Goal: Information Seeking & Learning: Check status

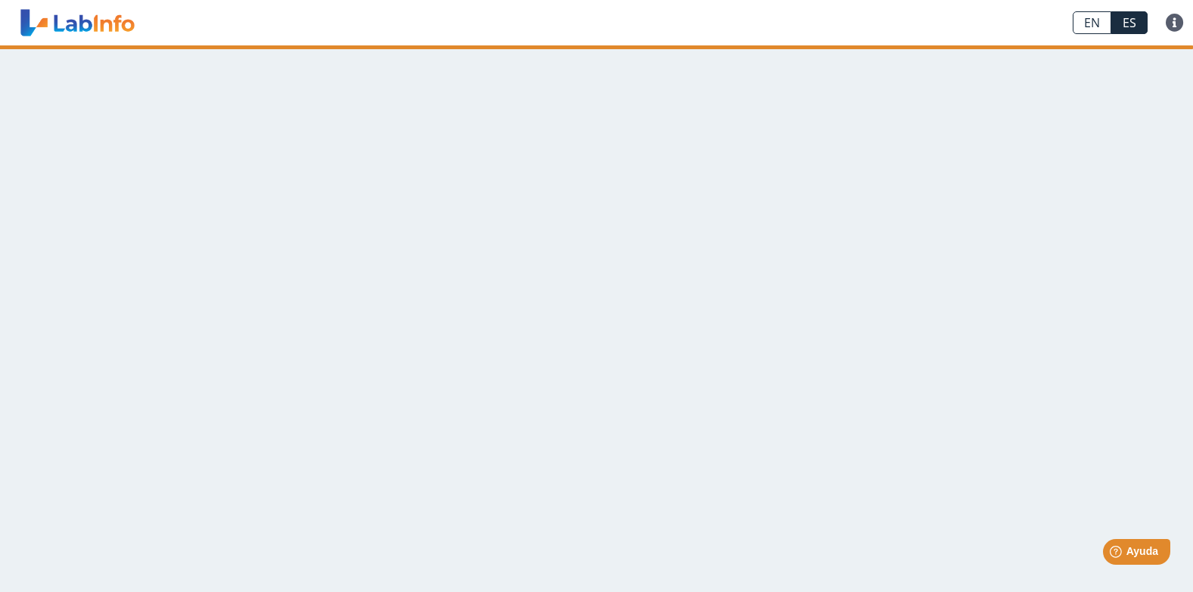
click at [1120, 11] on app-translation-input "EN ES" at bounding box center [1110, 22] width 93 height 45
click at [1125, 21] on link "ES" at bounding box center [1130, 22] width 36 height 23
click at [1092, 15] on link "EN" at bounding box center [1092, 22] width 39 height 23
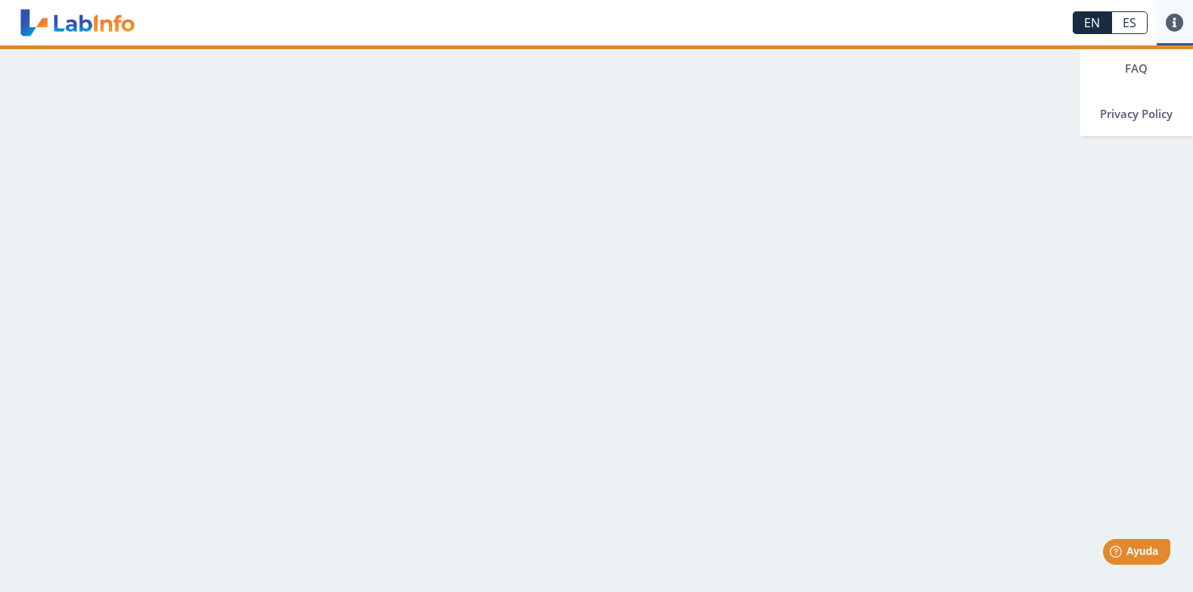
click at [1172, 26] on link at bounding box center [1175, 23] width 36 height 18
click at [1126, 17] on link "ES" at bounding box center [1130, 22] width 36 height 23
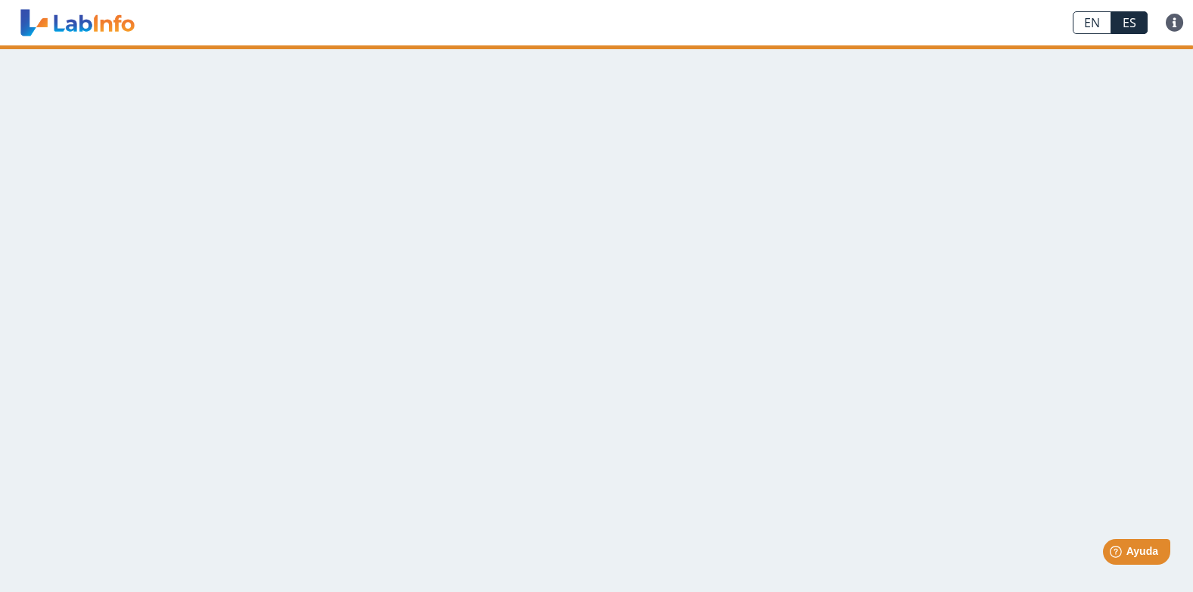
click at [1117, 26] on link "ES" at bounding box center [1130, 22] width 36 height 23
click at [1098, 15] on link "EN" at bounding box center [1092, 22] width 39 height 23
click at [1125, 25] on link "ES" at bounding box center [1130, 22] width 36 height 23
click at [1125, 31] on link "ES" at bounding box center [1130, 22] width 36 height 23
click at [1128, 29] on link "ES" at bounding box center [1130, 22] width 36 height 23
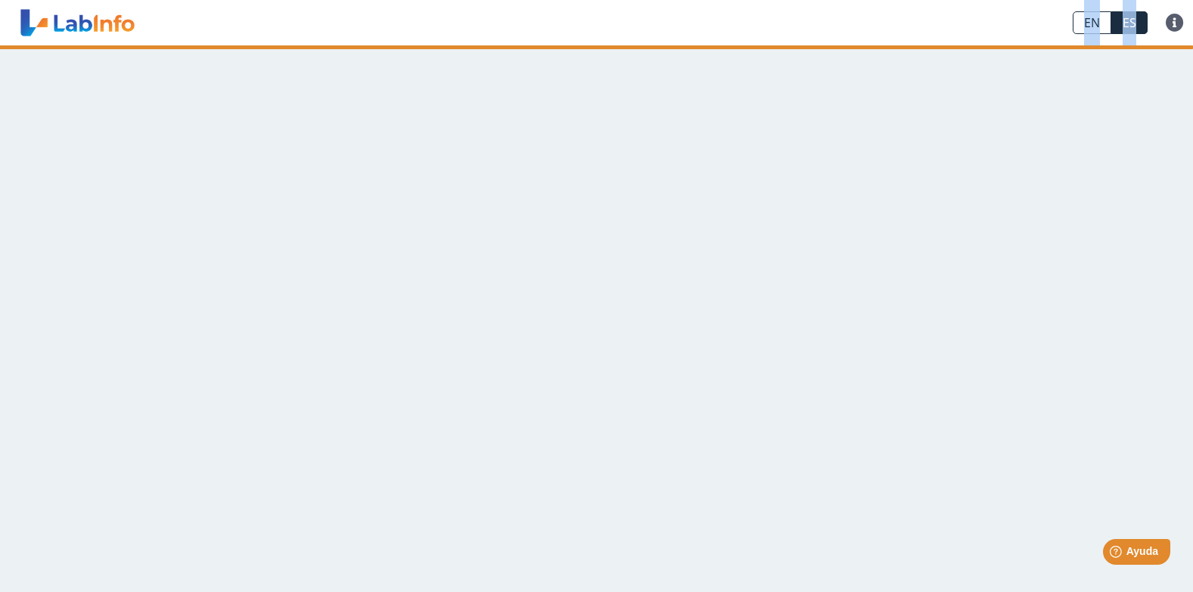
click at [1128, 29] on link "ES" at bounding box center [1130, 22] width 36 height 23
click at [1130, 26] on link "ES" at bounding box center [1130, 22] width 36 height 23
click at [1131, 24] on link "ES" at bounding box center [1130, 22] width 36 height 23
drag, startPoint x: 1131, startPoint y: 24, endPoint x: 1082, endPoint y: 192, distance: 174.9
click at [1077, 180] on main at bounding box center [596, 318] width 1193 height 546
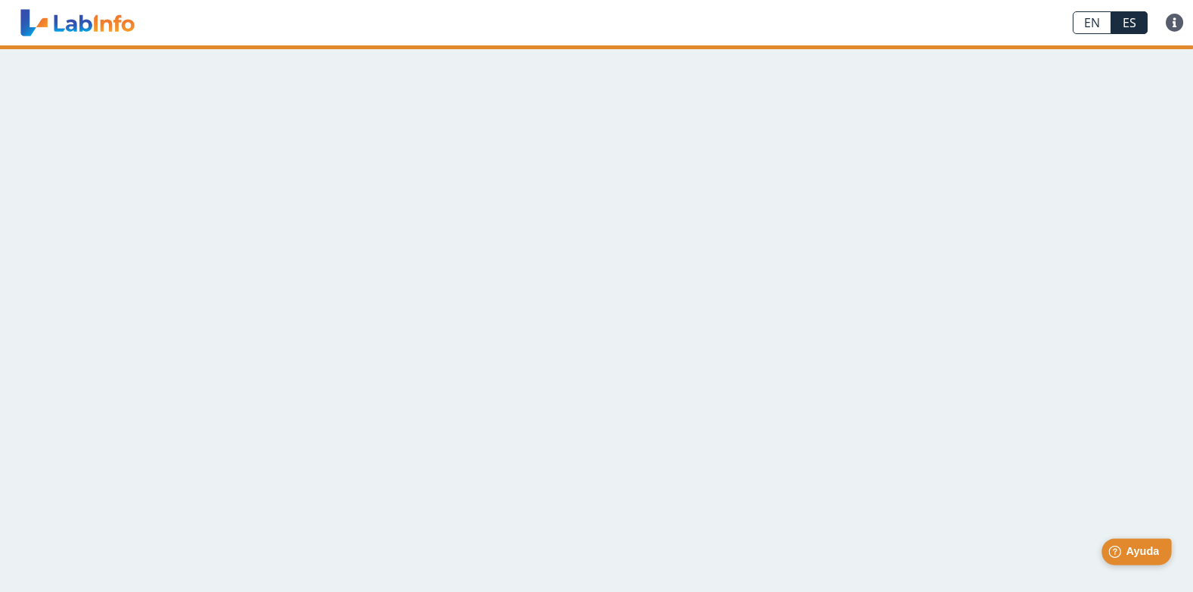
click at [1153, 552] on span "Ayuda" at bounding box center [1142, 551] width 33 height 13
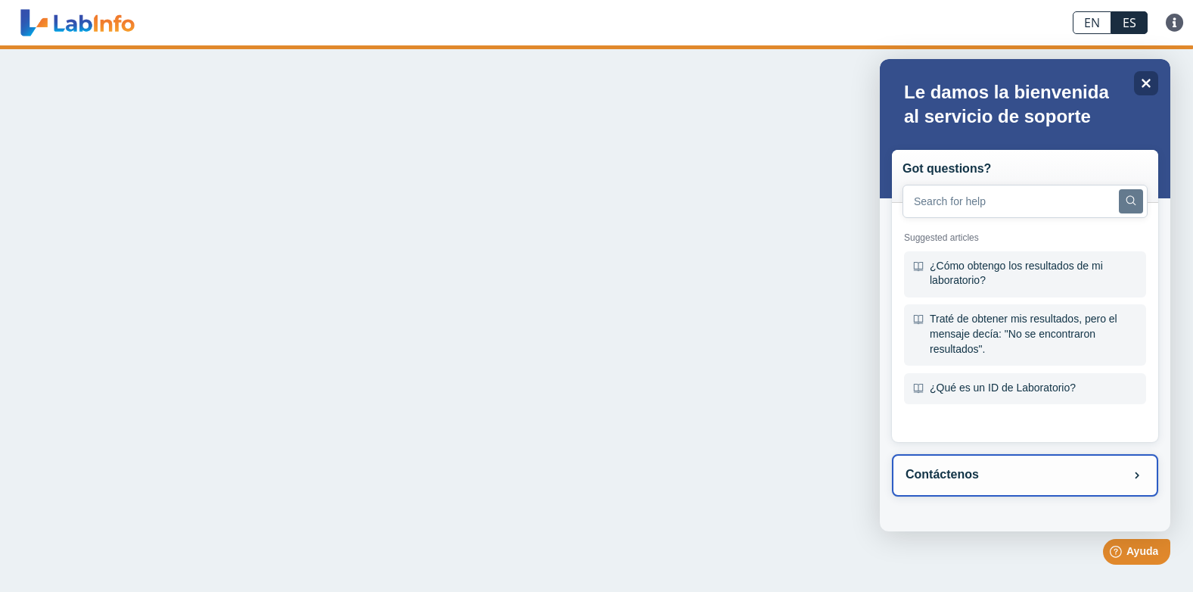
click at [942, 474] on button "Contáctenos" at bounding box center [1025, 475] width 266 height 42
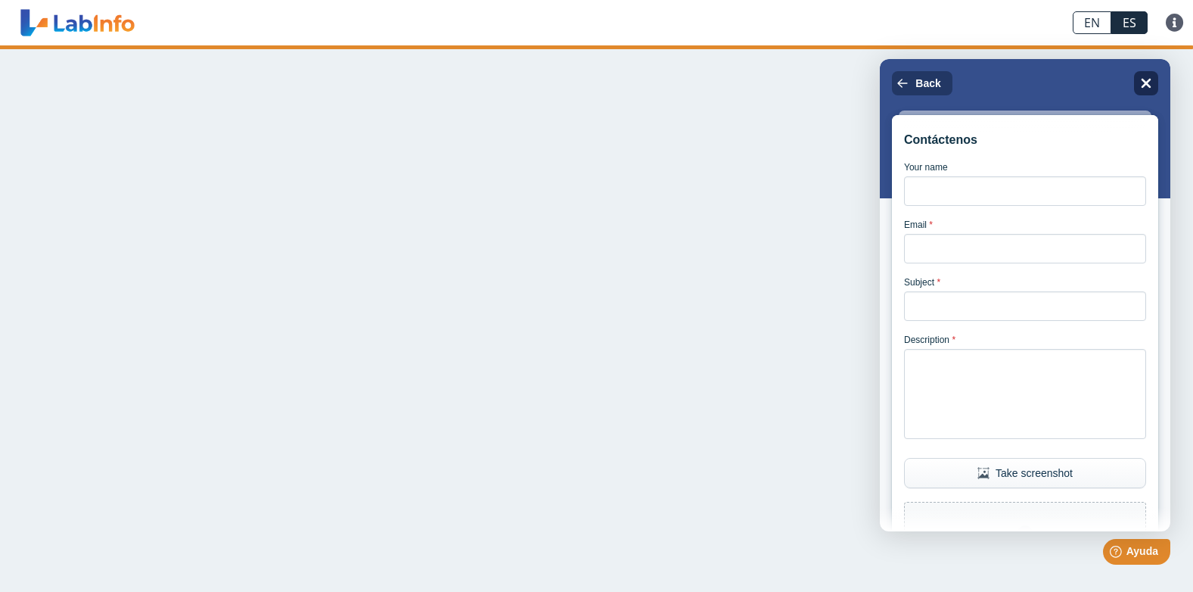
click at [1150, 77] on icon "Close" at bounding box center [1146, 82] width 11 height 11
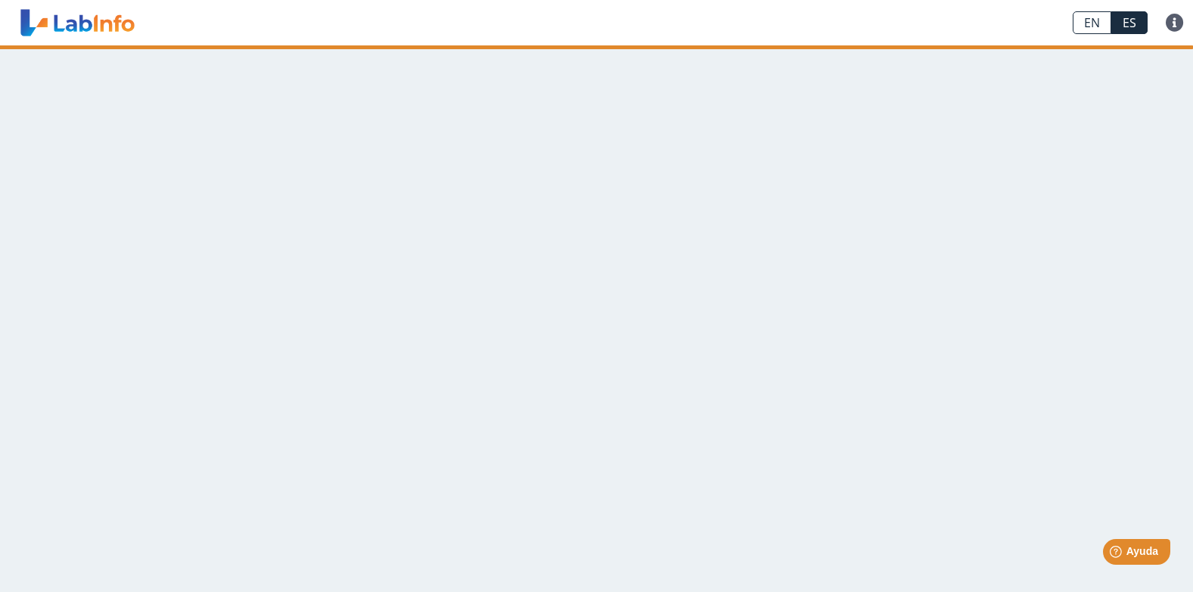
click at [235, 243] on main at bounding box center [596, 318] width 1193 height 546
click at [238, 235] on main at bounding box center [596, 318] width 1193 height 546
click at [238, 234] on main at bounding box center [596, 318] width 1193 height 546
click at [238, 233] on main at bounding box center [596, 318] width 1193 height 546
click at [302, 279] on main at bounding box center [596, 318] width 1193 height 546
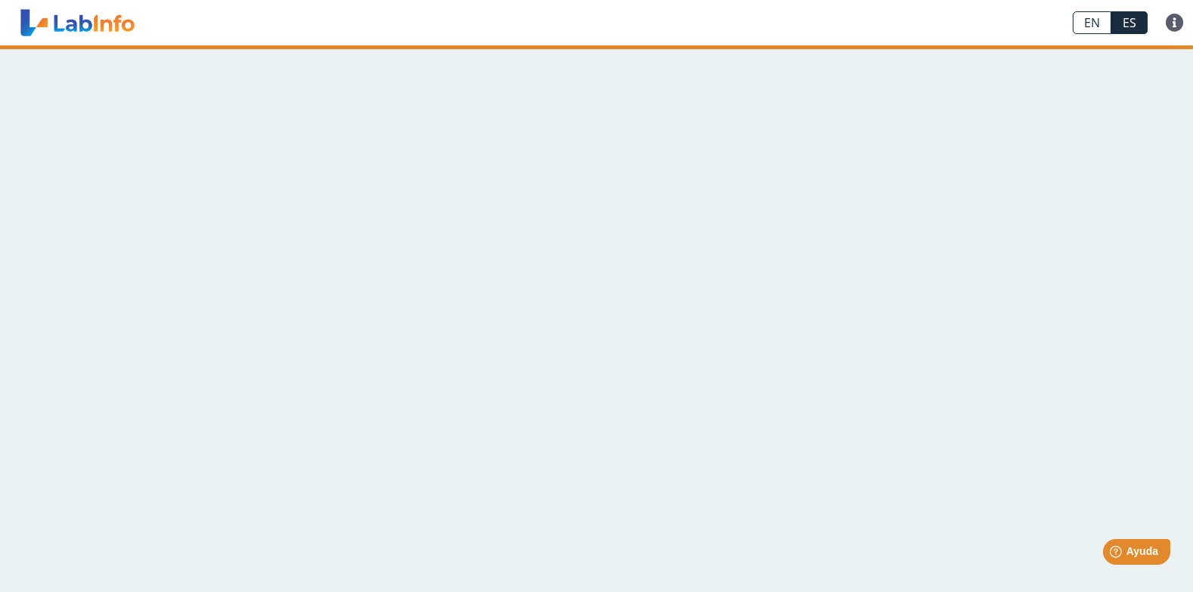
drag, startPoint x: 257, startPoint y: 225, endPoint x: 356, endPoint y: 166, distance: 114.7
click at [432, 528] on main at bounding box center [596, 318] width 1193 height 546
drag, startPoint x: 369, startPoint y: 318, endPoint x: 440, endPoint y: 521, distance: 214.7
click at [377, 405] on main at bounding box center [596, 318] width 1193 height 546
drag, startPoint x: 536, startPoint y: 299, endPoint x: 598, endPoint y: 130, distance: 179.8
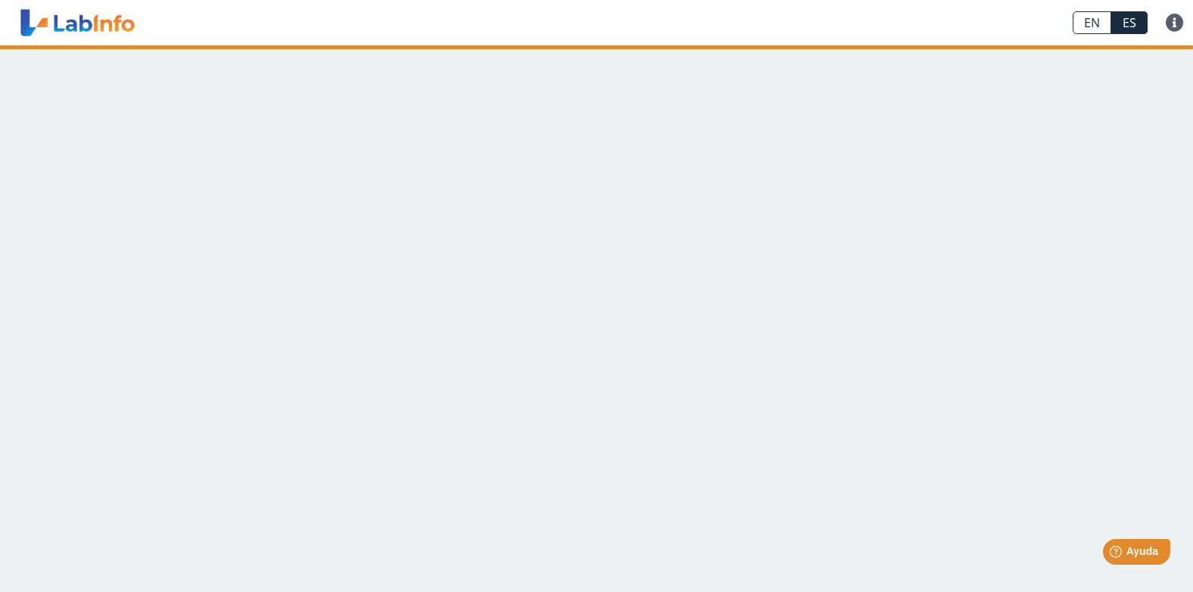
click at [588, 109] on main at bounding box center [596, 318] width 1193 height 546
drag, startPoint x: 656, startPoint y: 211, endPoint x: 707, endPoint y: 193, distance: 53.9
drag, startPoint x: 1128, startPoint y: 366, endPoint x: 1022, endPoint y: 351, distance: 107.0
click at [1110, 359] on main at bounding box center [596, 318] width 1193 height 546
click at [497, 314] on main at bounding box center [596, 318] width 1193 height 546
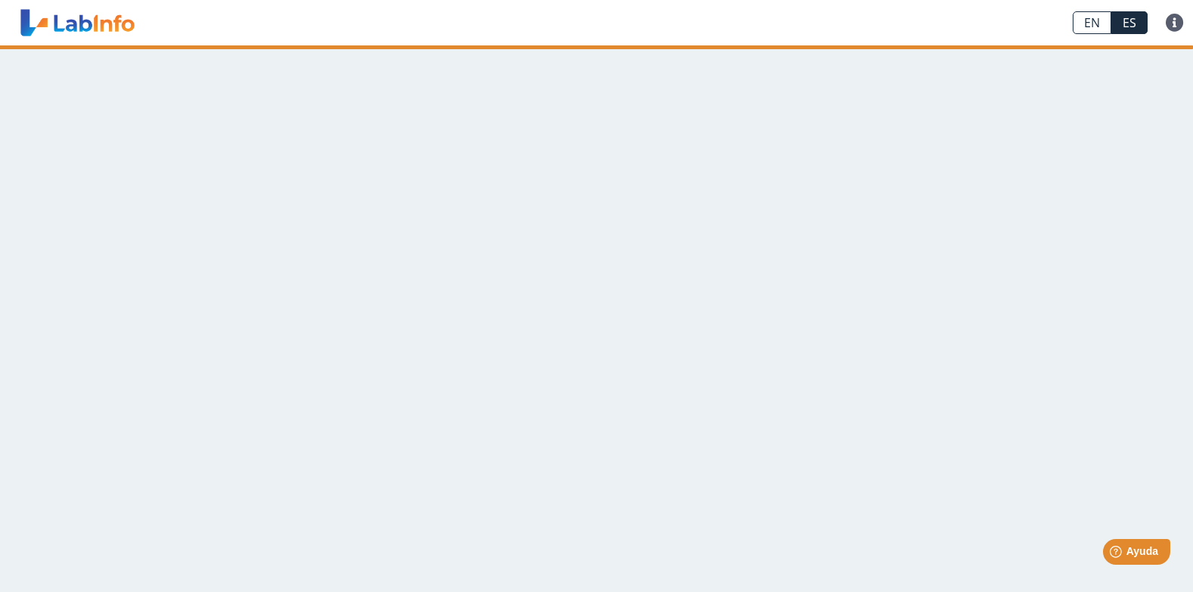
click at [393, 303] on main at bounding box center [596, 318] width 1193 height 546
click at [370, 310] on main at bounding box center [596, 318] width 1193 height 546
drag, startPoint x: 301, startPoint y: 66, endPoint x: 267, endPoint y: 453, distance: 388.2
click at [254, 487] on main at bounding box center [596, 318] width 1193 height 546
drag, startPoint x: 531, startPoint y: 316, endPoint x: 729, endPoint y: 382, distance: 209.2
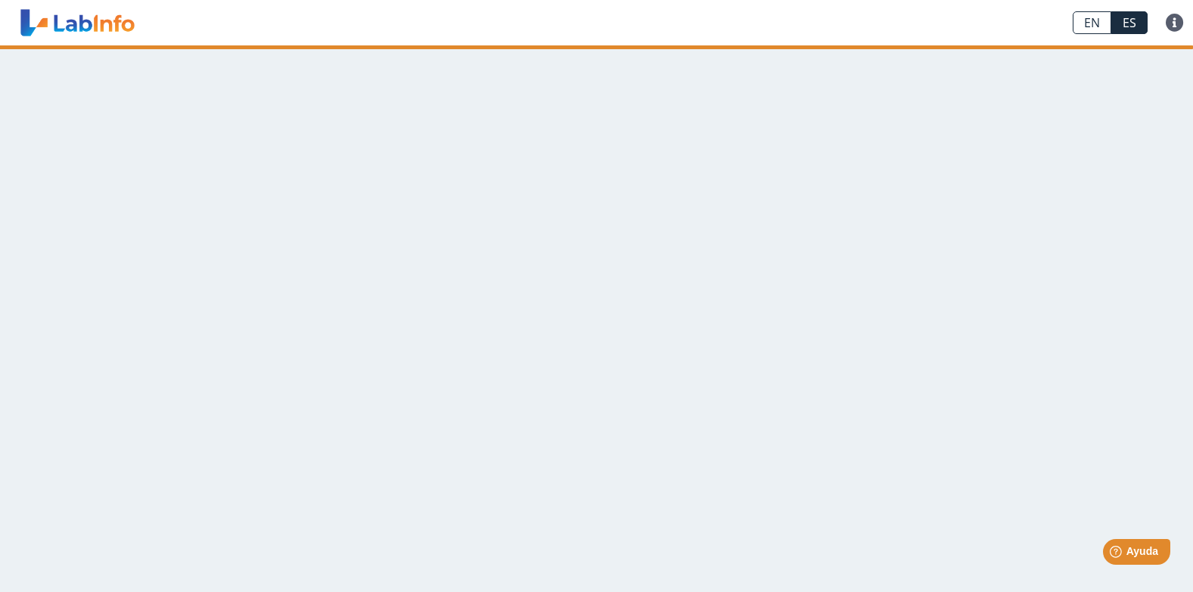
click at [686, 432] on main at bounding box center [596, 318] width 1193 height 546
drag, startPoint x: 979, startPoint y: 139, endPoint x: 1110, endPoint y: 392, distance: 284.7
click at [1110, 392] on main at bounding box center [596, 318] width 1193 height 546
drag, startPoint x: 105, startPoint y: 157, endPoint x: 93, endPoint y: 187, distance: 32.6
click at [96, 188] on main at bounding box center [596, 318] width 1193 height 546
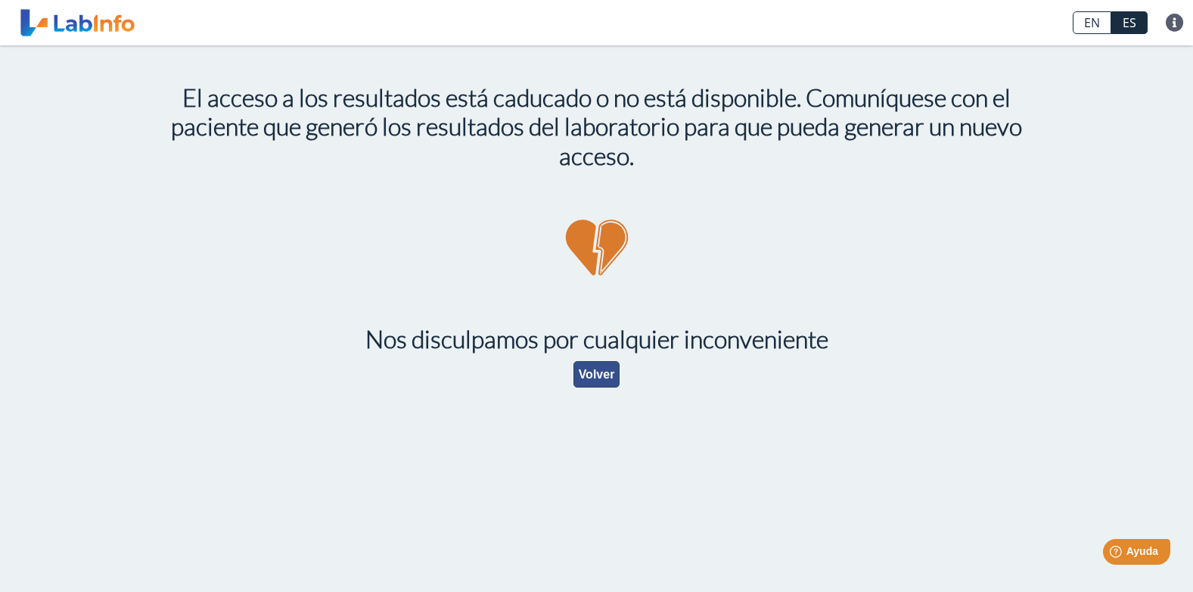
click at [593, 380] on button "Volver" at bounding box center [597, 374] width 47 height 26
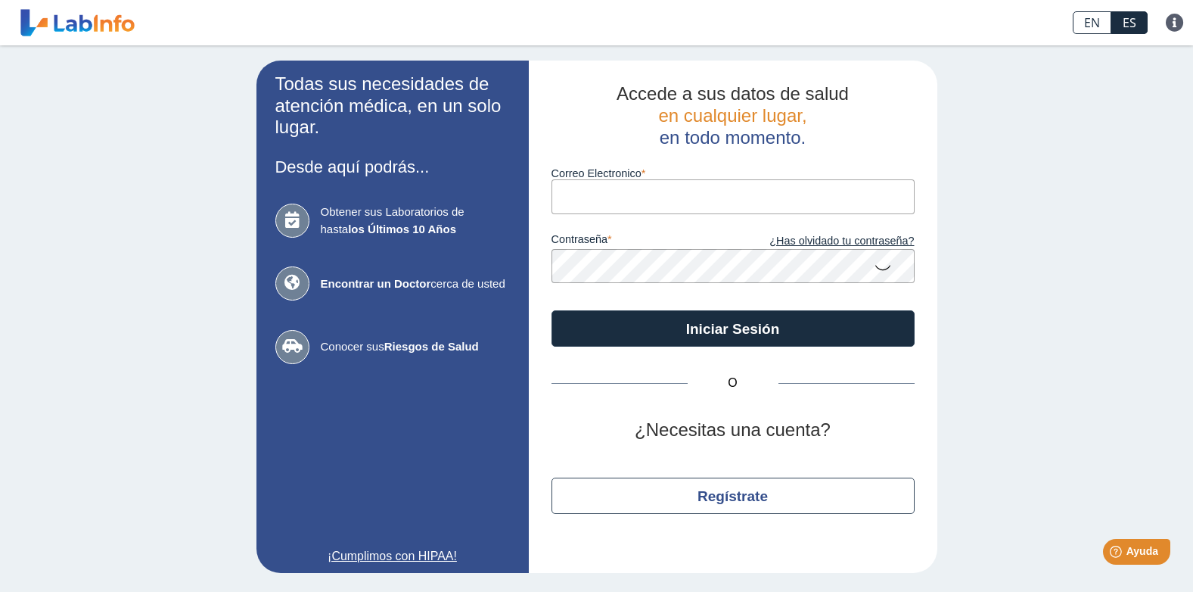
click at [640, 211] on input "Correo Electronico" at bounding box center [733, 196] width 363 height 34
type input "janet.gonzalez0909@gmail.com"
click at [808, 237] on link "¿Has olvidado tu contraseña?" at bounding box center [824, 241] width 182 height 17
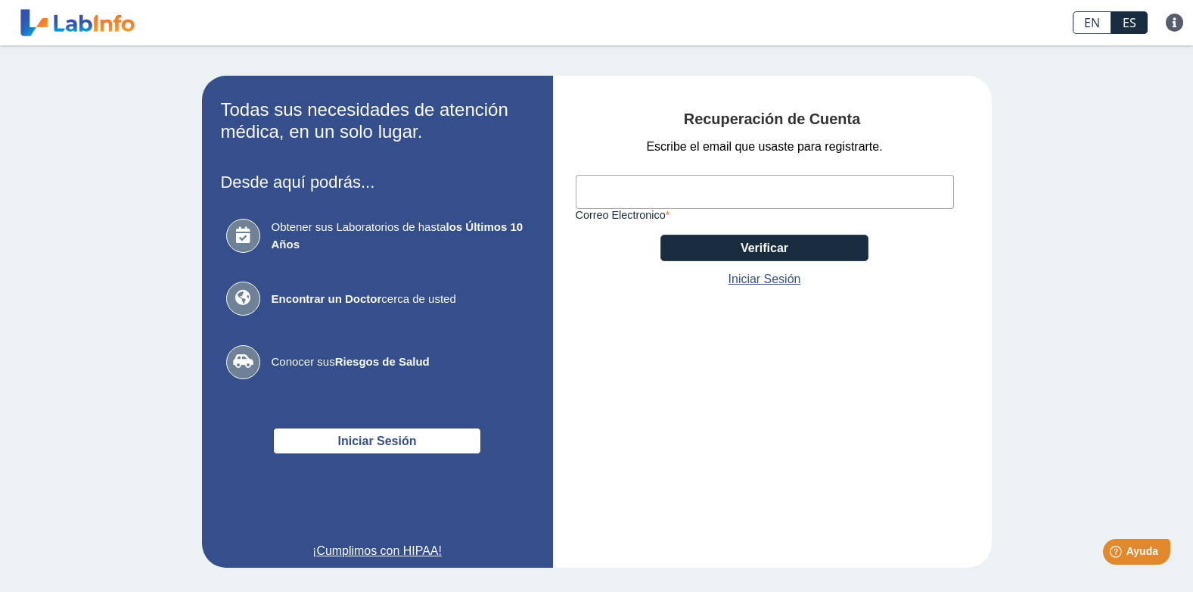
click at [770, 191] on input "Correo Electronico" at bounding box center [765, 192] width 378 height 34
type input "janet.gonzalez0909@gmail.com"
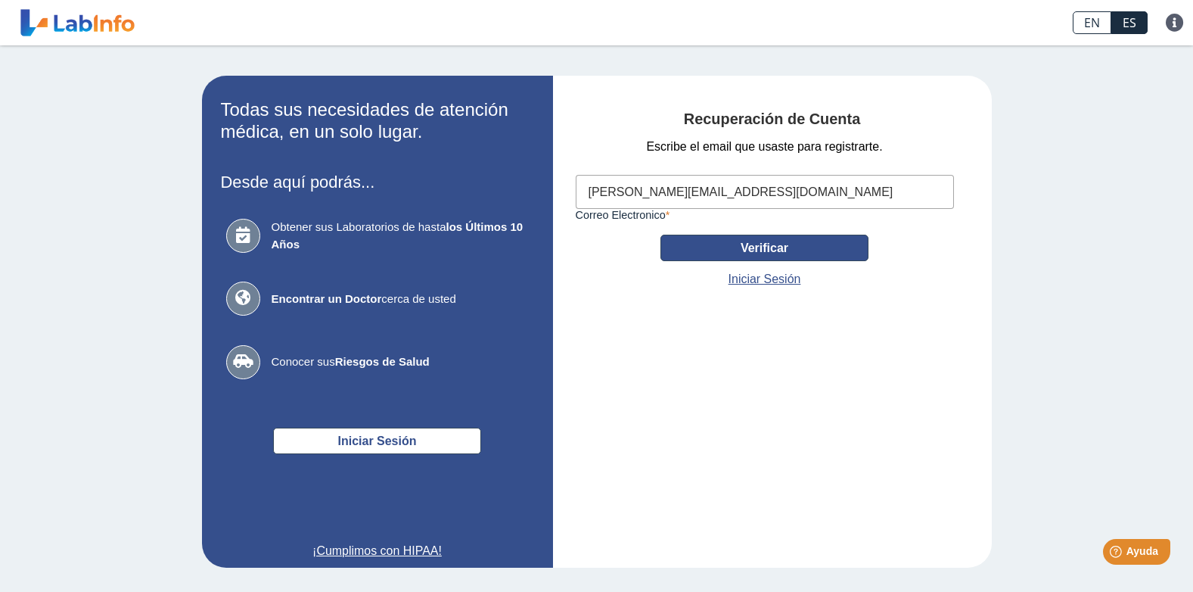
click at [717, 244] on button "Verificar" at bounding box center [765, 248] width 208 height 26
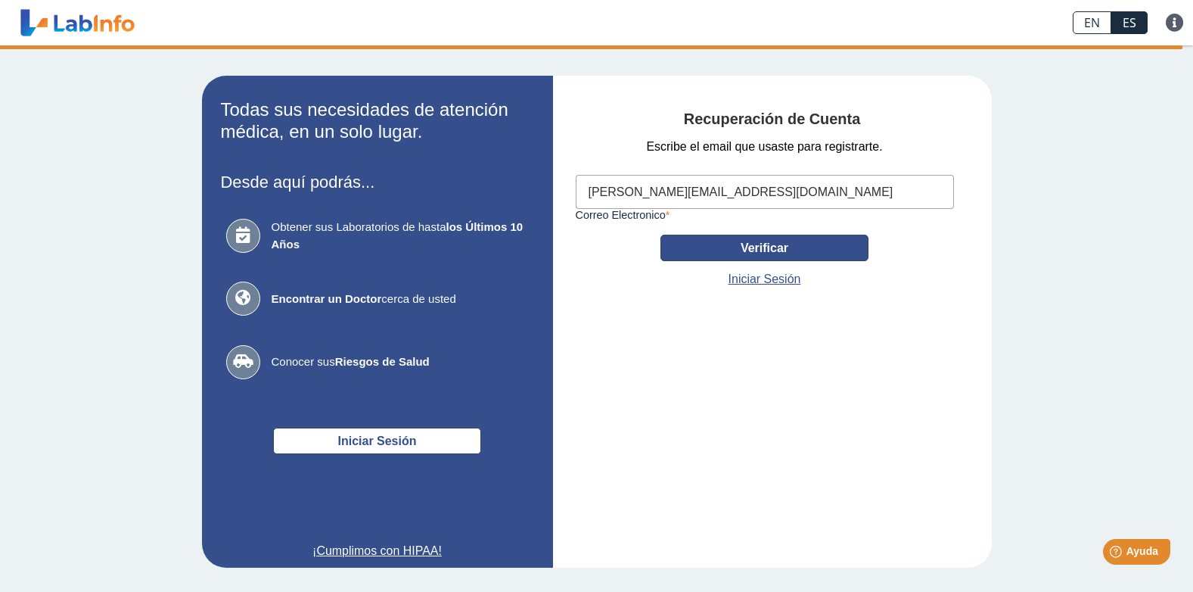
click at [798, 242] on button "Verificar" at bounding box center [765, 248] width 208 height 26
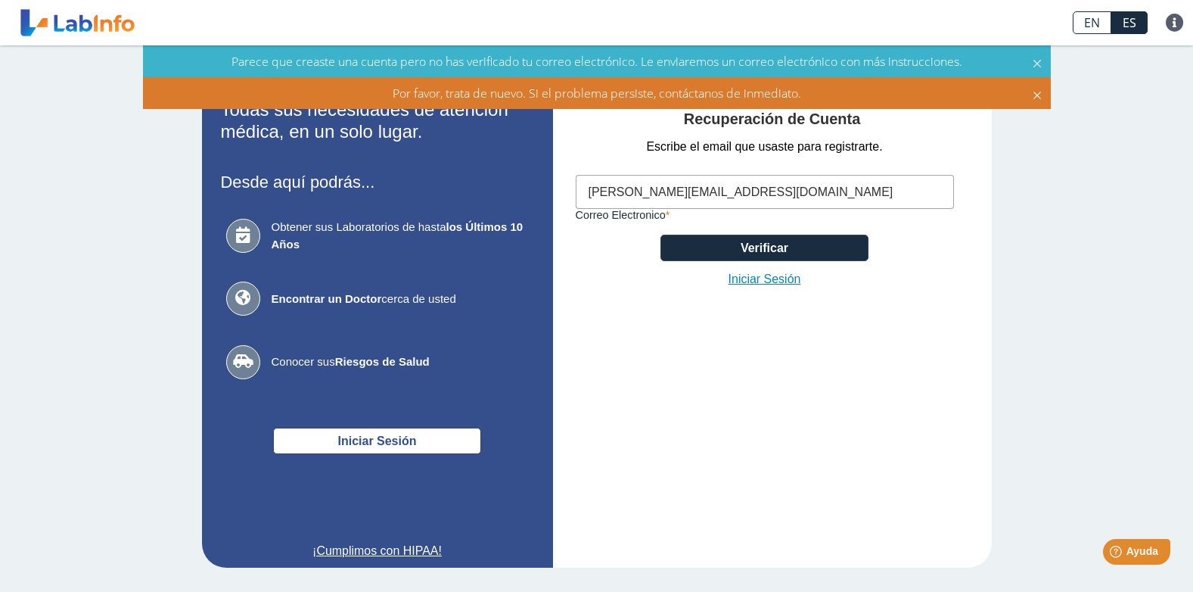
click at [775, 275] on link "Iniciar Sesión" at bounding box center [765, 279] width 73 height 18
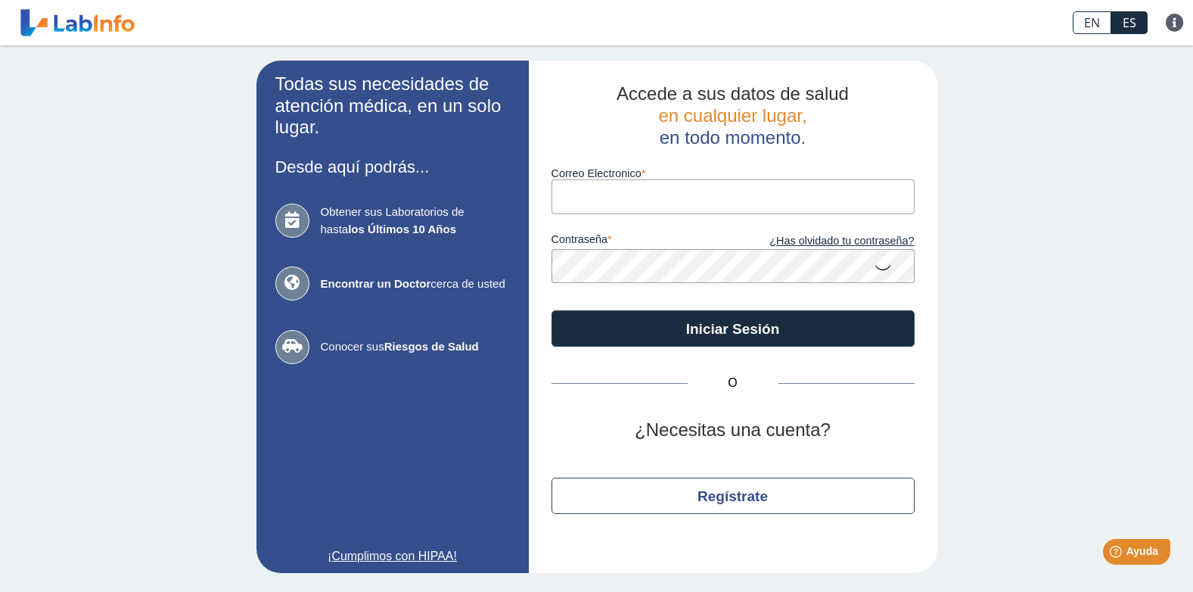
click at [745, 217] on div "contraseña ¿Has olvidado tu contraseña?" at bounding box center [733, 249] width 363 height 70
click at [751, 193] on input "Correo Electronico" at bounding box center [733, 196] width 363 height 34
type input "janet.gonzalez0909@gmail.com"
click at [817, 235] on link "¿Has olvidado tu contraseña?" at bounding box center [824, 241] width 182 height 17
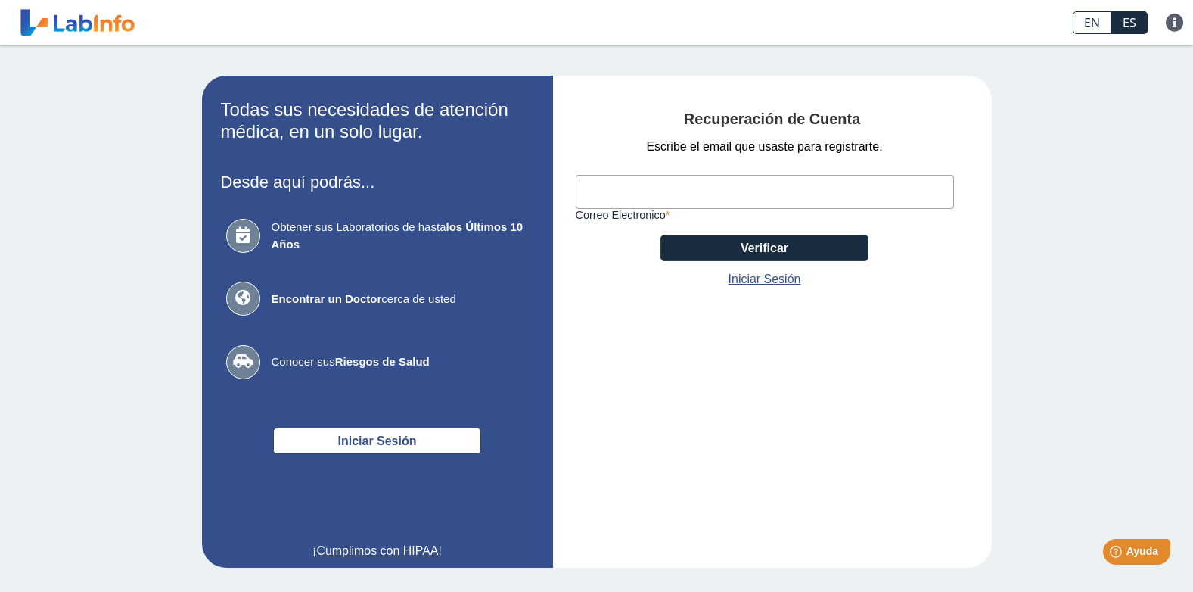
click at [797, 196] on input "Correo Electronico" at bounding box center [765, 192] width 378 height 34
type input "janet.gonzalez0909@gmail.com"
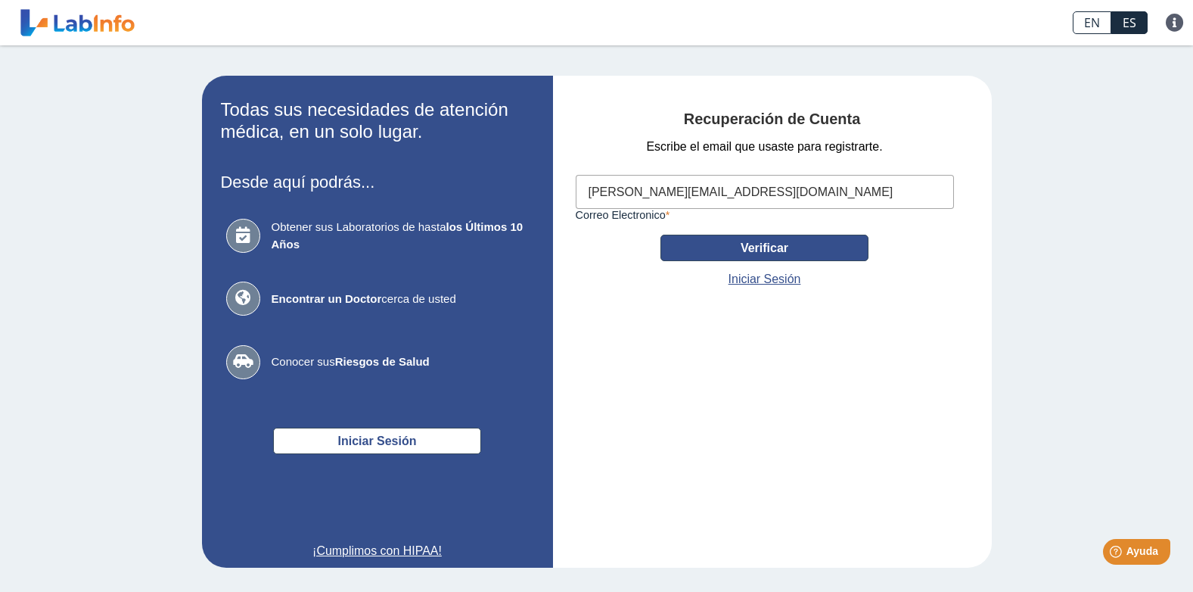
click at [719, 249] on button "Verificar" at bounding box center [765, 248] width 208 height 26
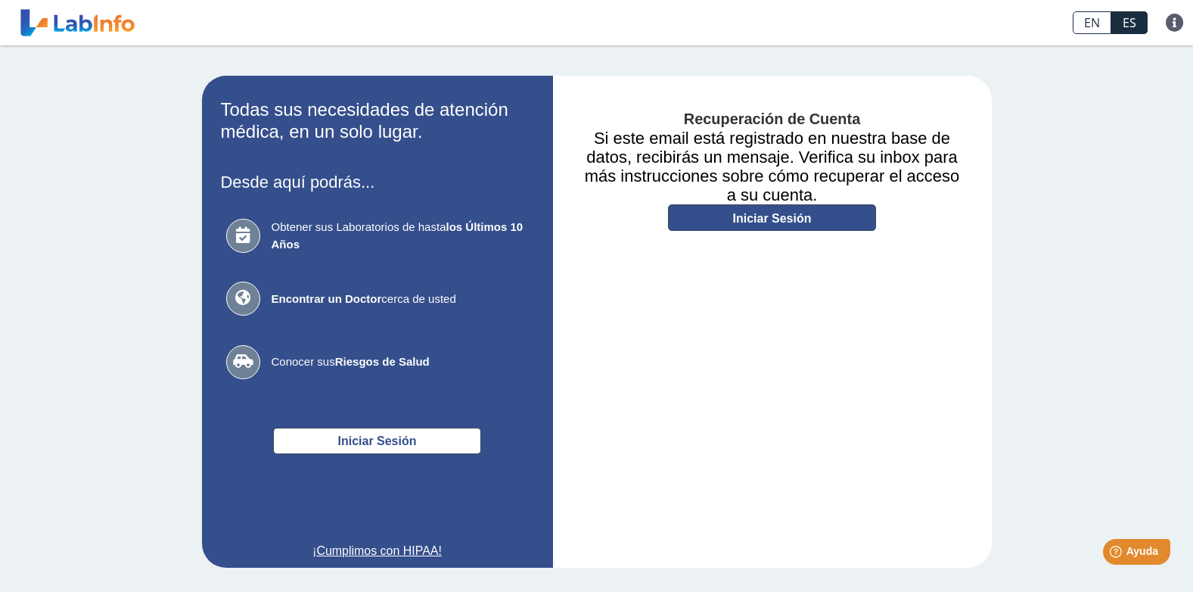
click at [814, 222] on link "Iniciar Sesión" at bounding box center [772, 217] width 208 height 26
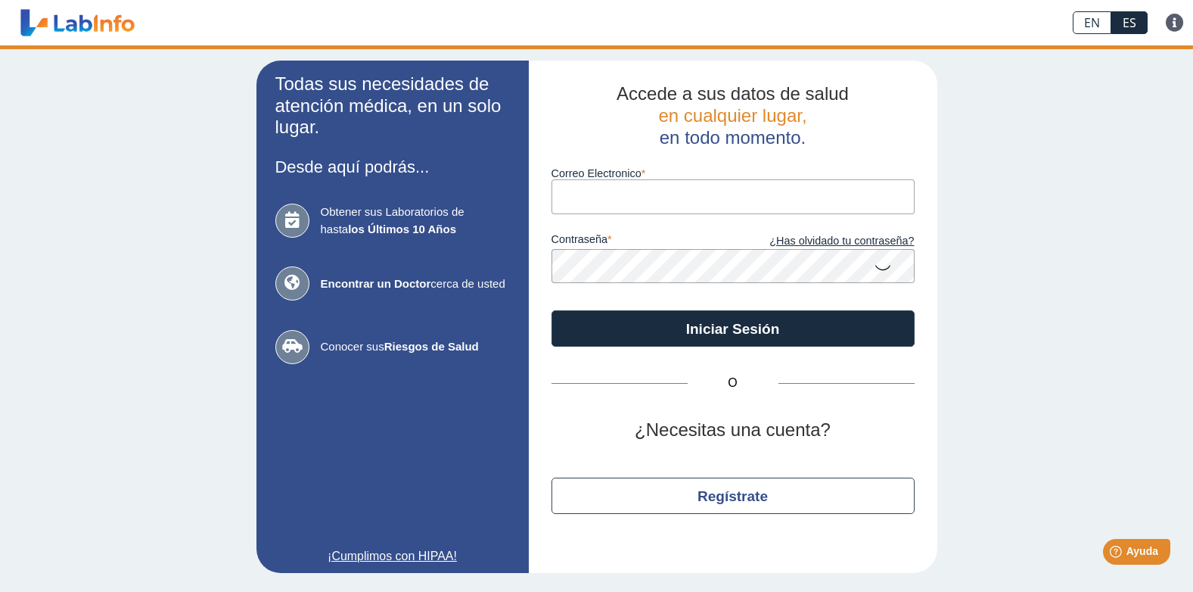
click at [739, 218] on div "contraseña ¿Has olvidado tu contraseña?" at bounding box center [733, 249] width 363 height 70
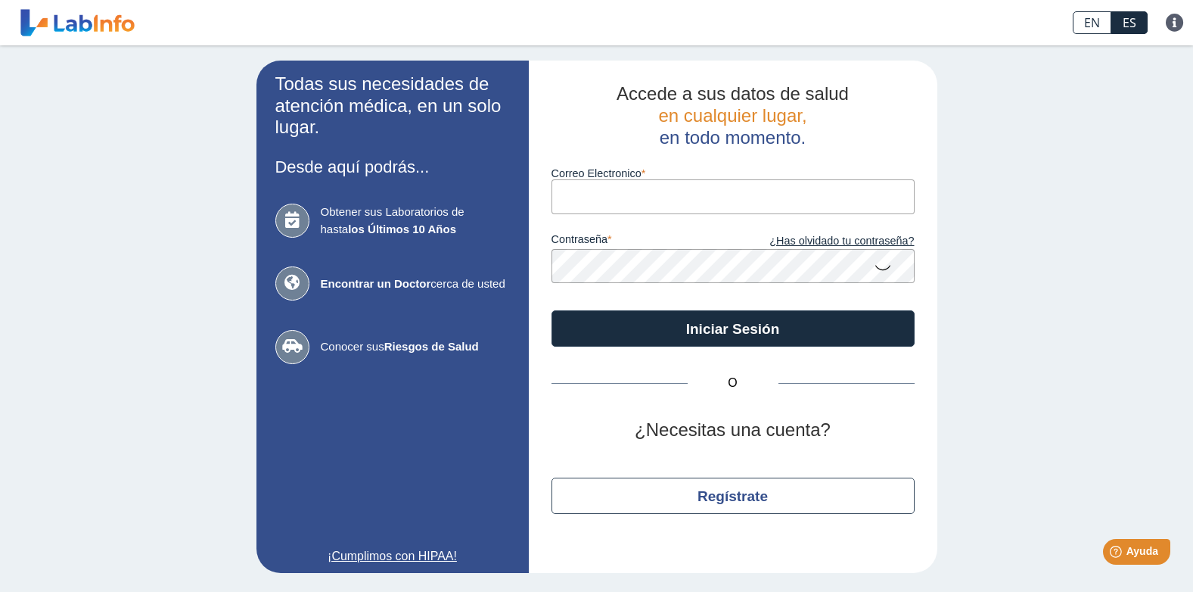
click at [752, 199] on input "Correo Electronico" at bounding box center [733, 196] width 363 height 34
type input "janet.gonzalez0909@gmail.com"
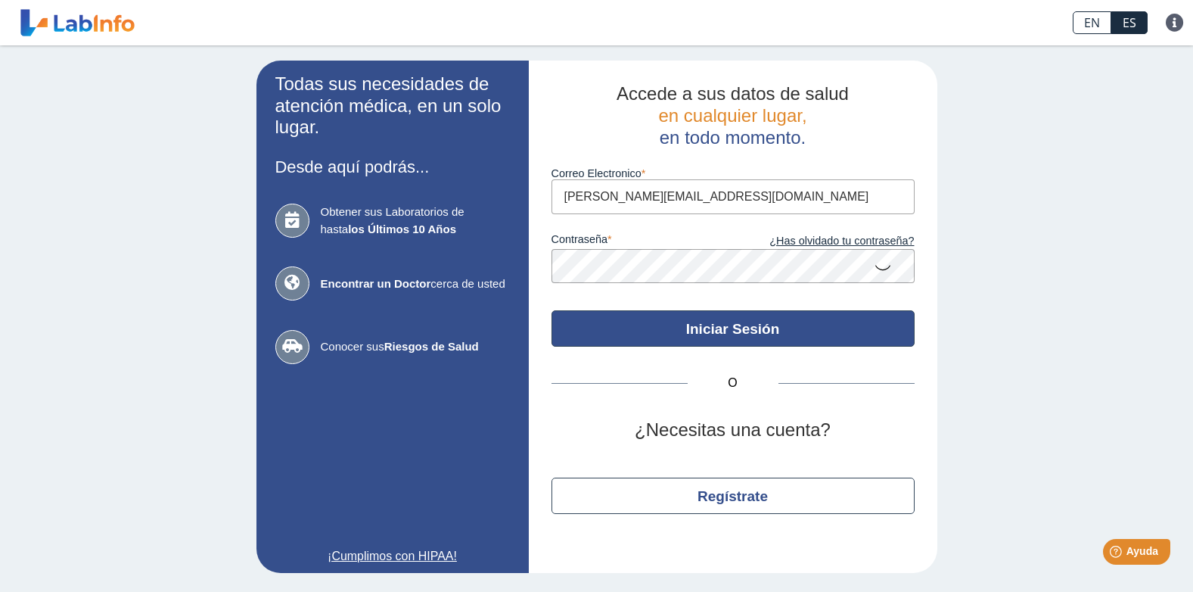
click at [727, 326] on button "Iniciar Sesión" at bounding box center [733, 328] width 363 height 36
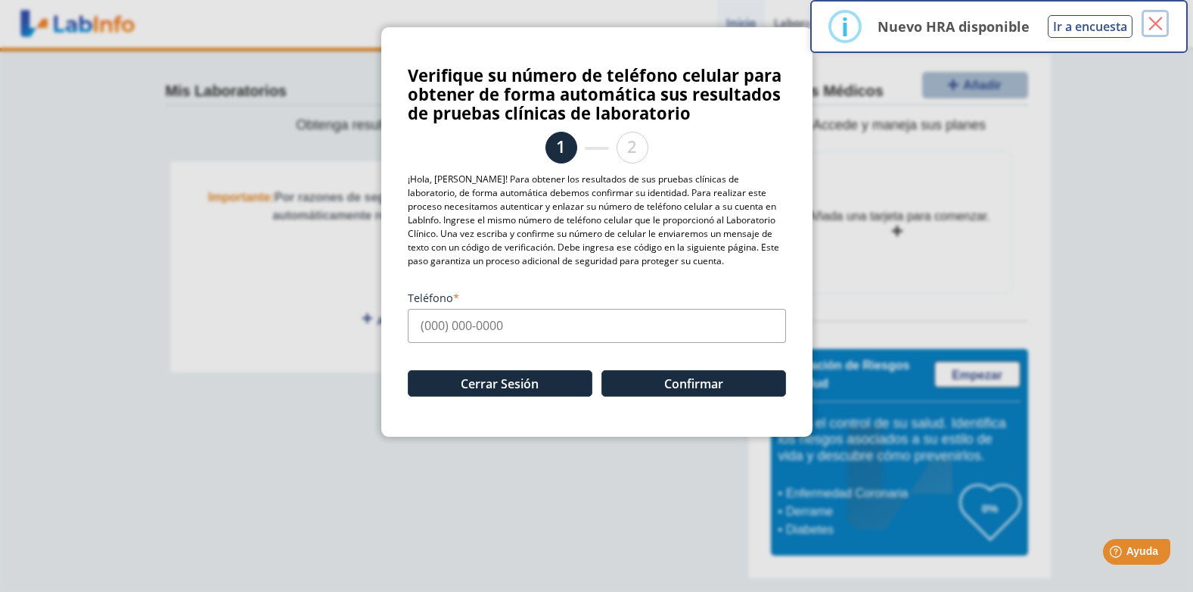
click at [1159, 22] on button "×" at bounding box center [1155, 23] width 27 height 27
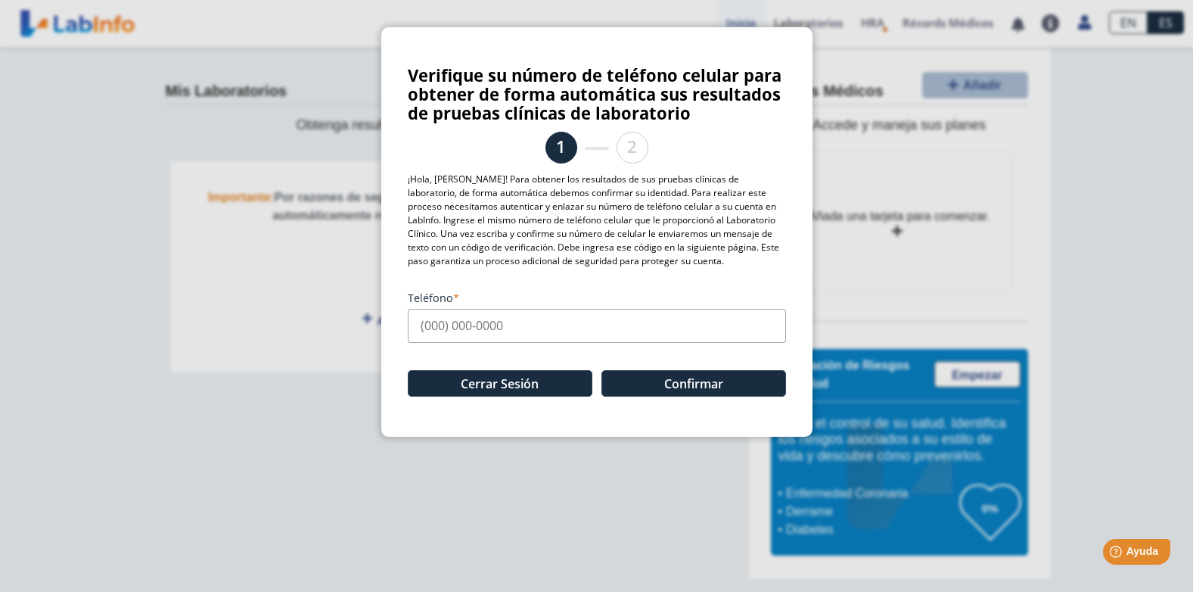
click at [647, 319] on input "Teléfono" at bounding box center [597, 326] width 378 height 34
type input "(939) 649-1026"
click at [662, 374] on button "Confirmar" at bounding box center [694, 383] width 185 height 26
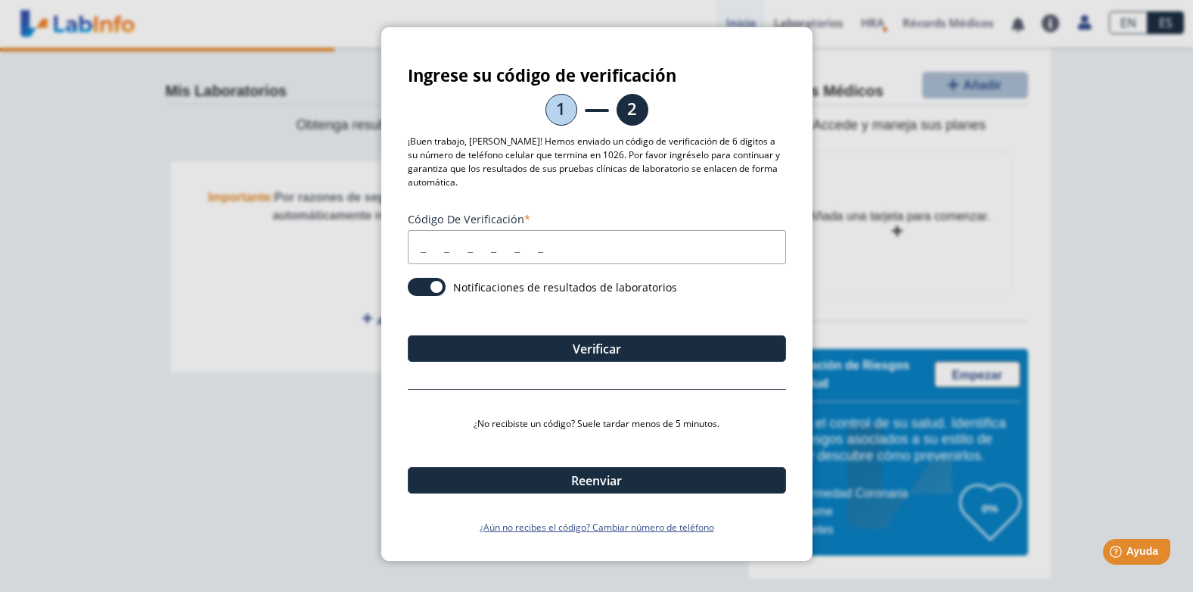
click at [406, 232] on div "Ingrese su código de verificación 1 2 ¡Buen trabajo, Janet! Hemos enviado un có…" at bounding box center [596, 294] width 431 height 534
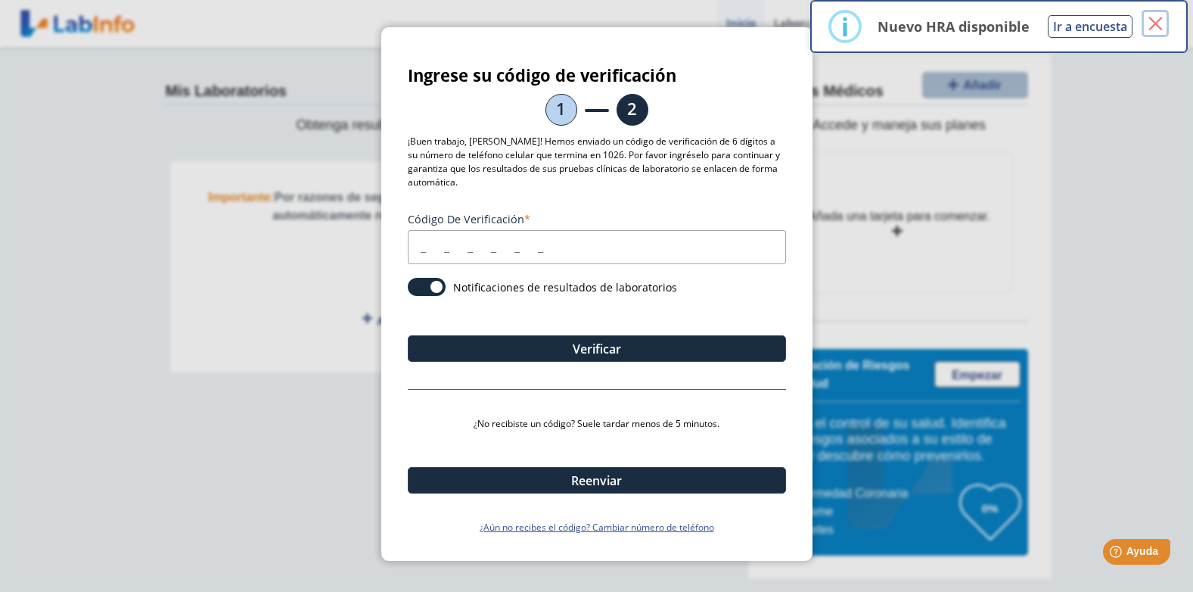
click at [1160, 12] on button "×" at bounding box center [1155, 23] width 27 height 27
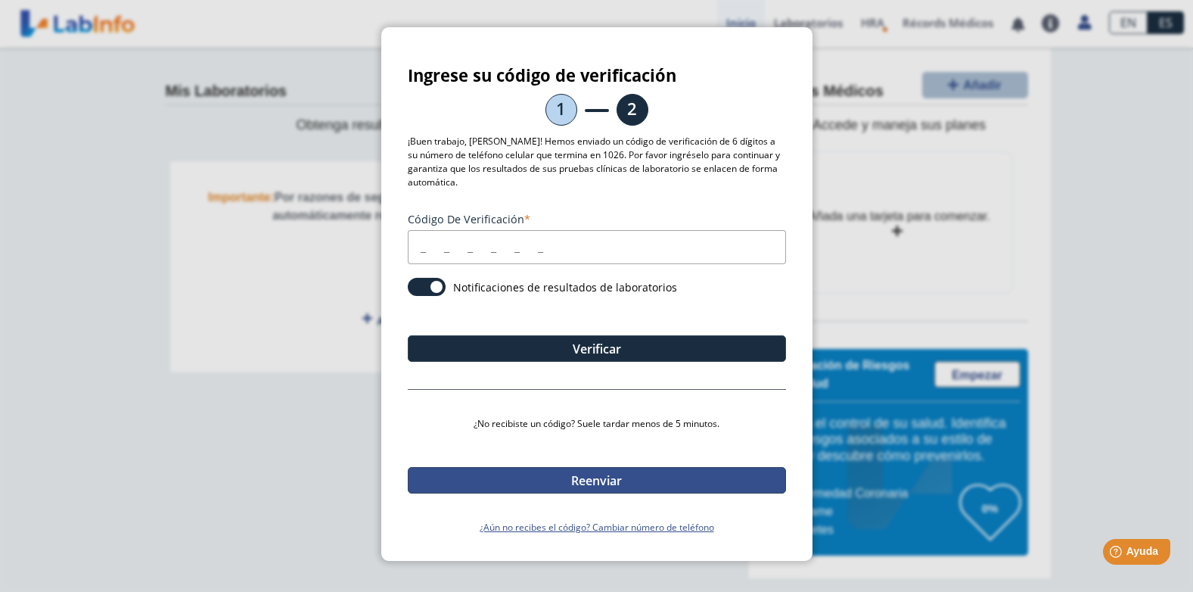
click at [683, 480] on button "Reenviar" at bounding box center [597, 480] width 378 height 26
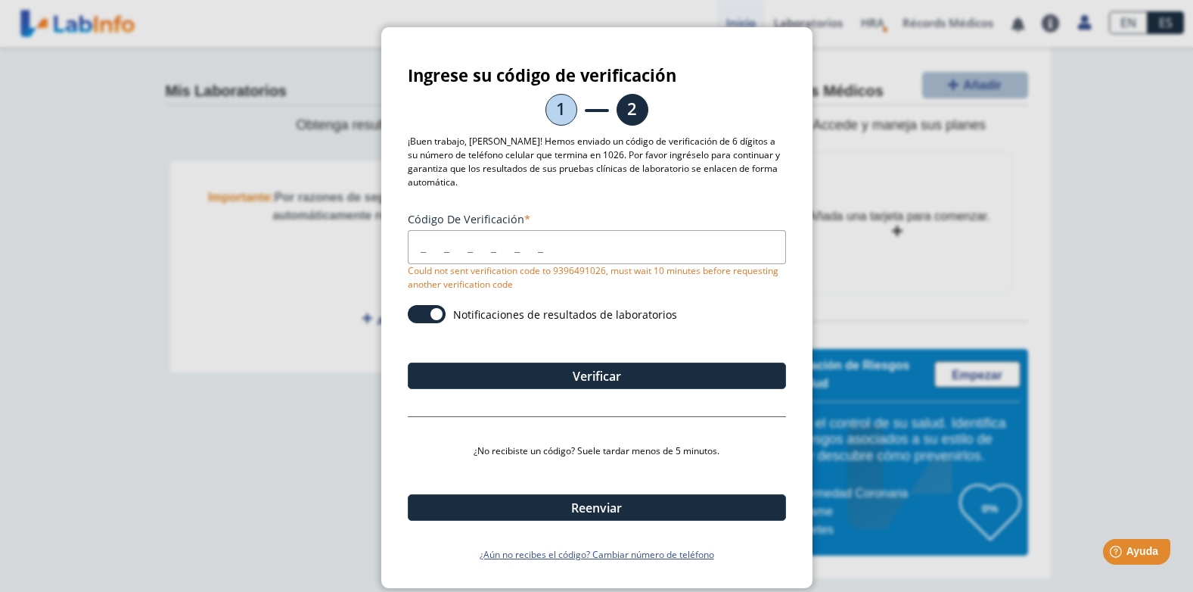
click at [450, 253] on input "Código de verificación" at bounding box center [597, 247] width 378 height 34
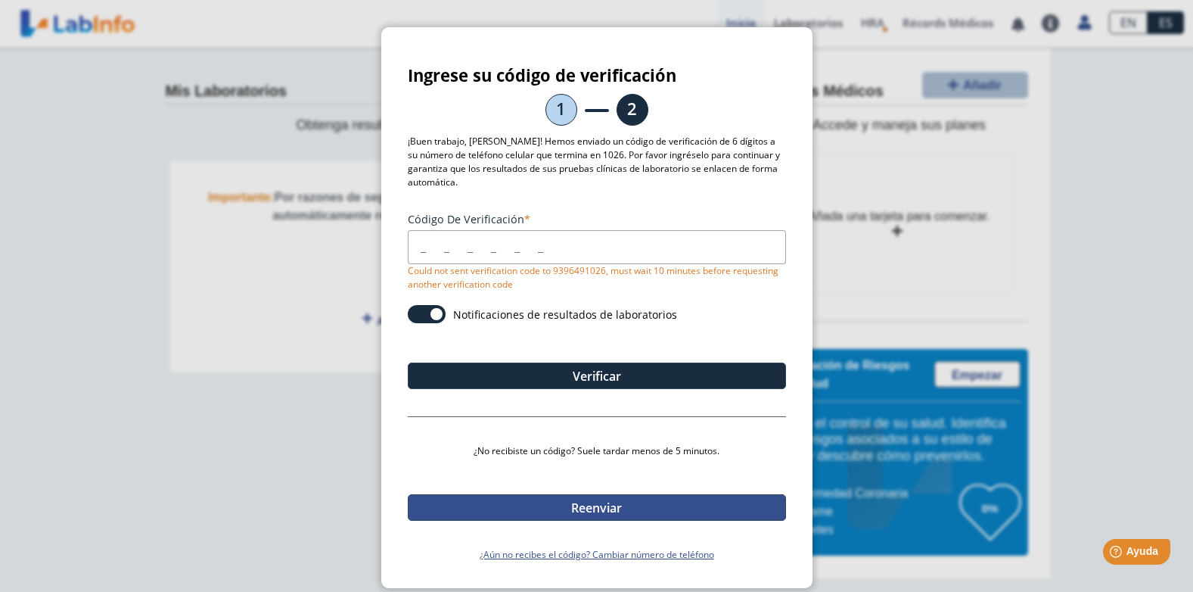
click at [652, 503] on button "Reenviar" at bounding box center [597, 507] width 378 height 26
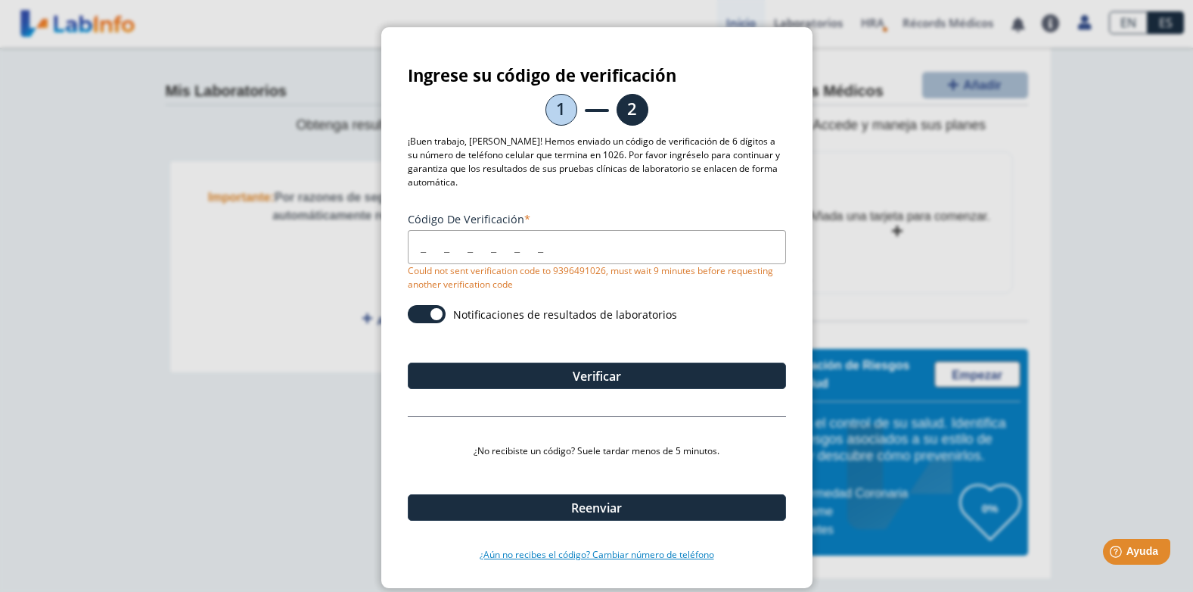
click at [695, 551] on link "¿Aún no recibes el código? Cambiar número de teléfono" at bounding box center [597, 555] width 378 height 14
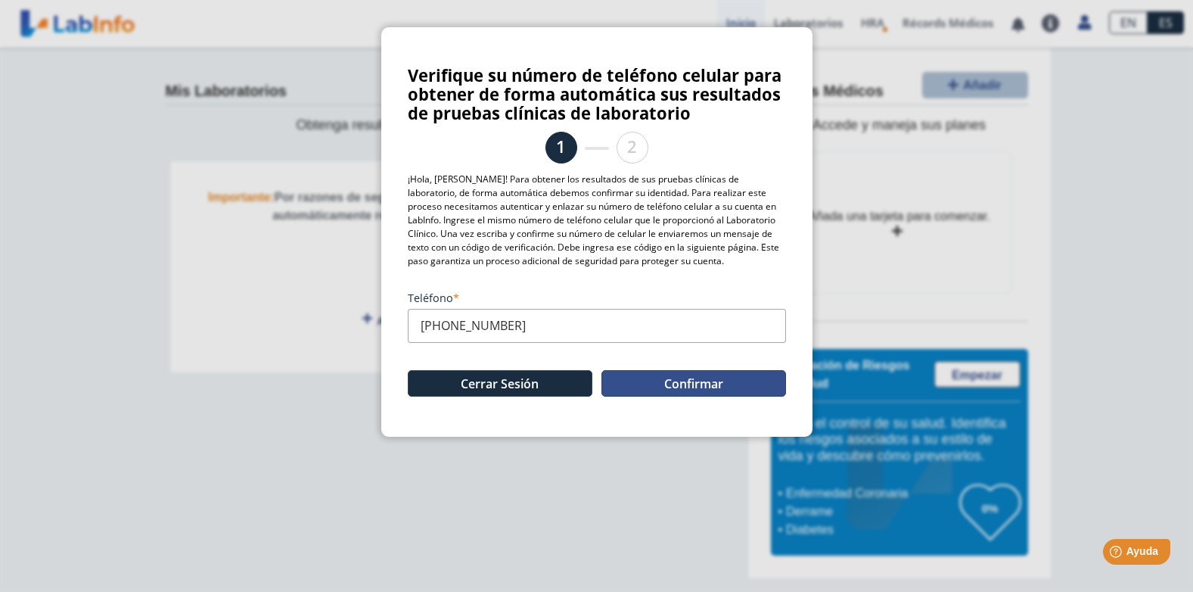
click at [678, 375] on button "Confirmar" at bounding box center [694, 383] width 185 height 26
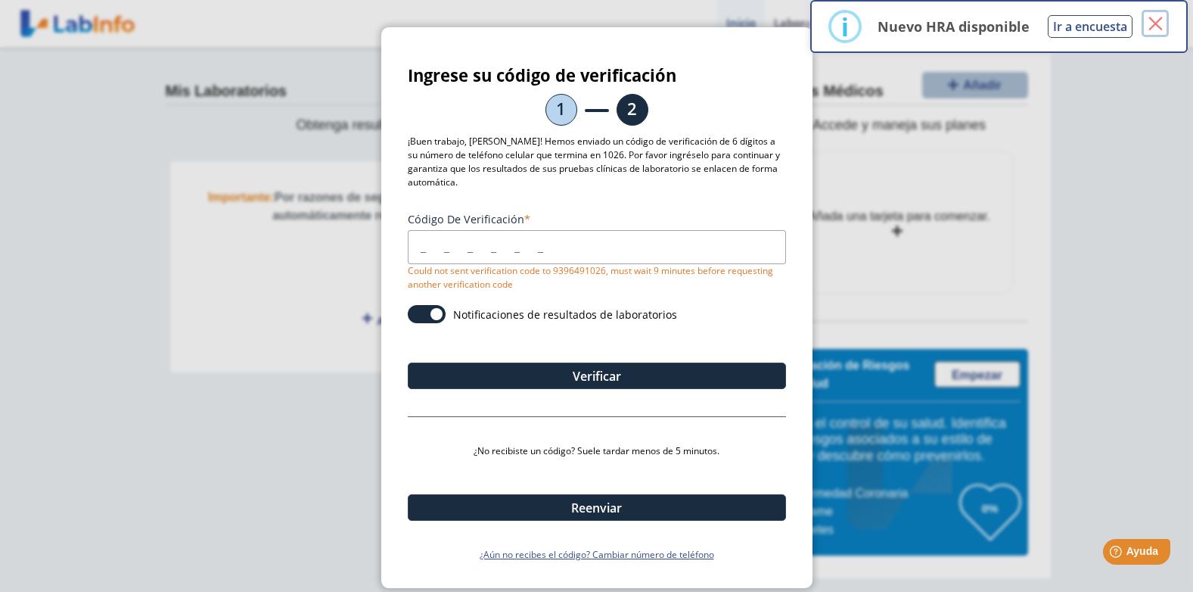
click at [1155, 20] on button "×" at bounding box center [1155, 23] width 27 height 27
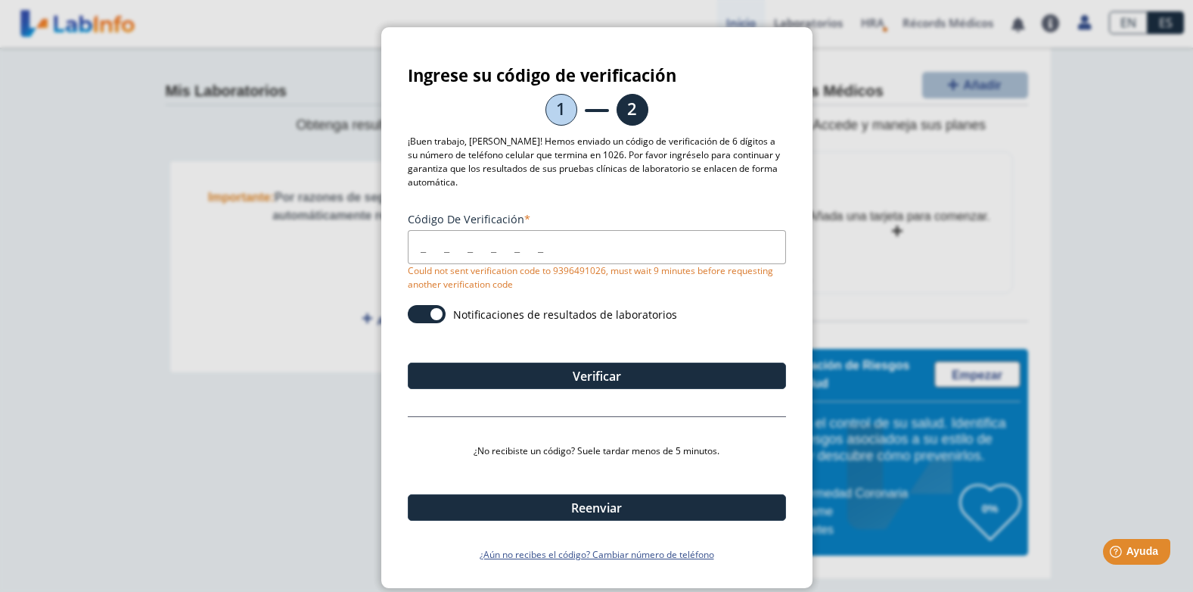
click at [934, 316] on ngb-modal-window "Ingrese su código de verificación 1 2 ¡Buen trabajo, Janet! Hemos enviado un có…" at bounding box center [596, 296] width 1193 height 592
click at [455, 77] on h3 "Ingrese su código de verificación" at bounding box center [597, 75] width 378 height 19
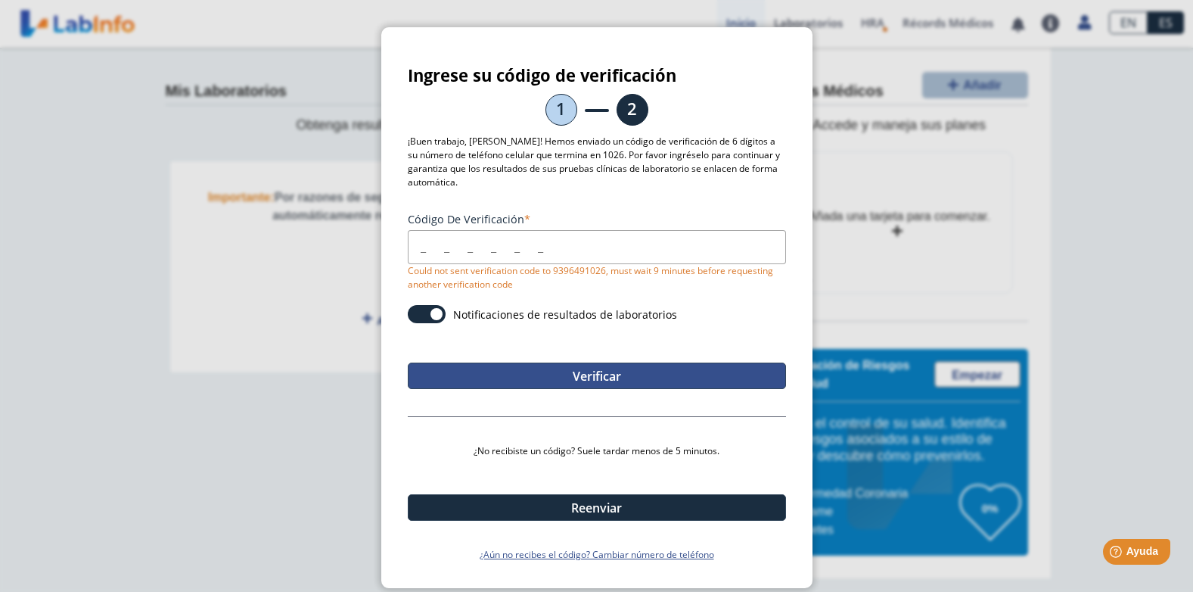
click at [638, 375] on button "Verificar" at bounding box center [597, 376] width 378 height 26
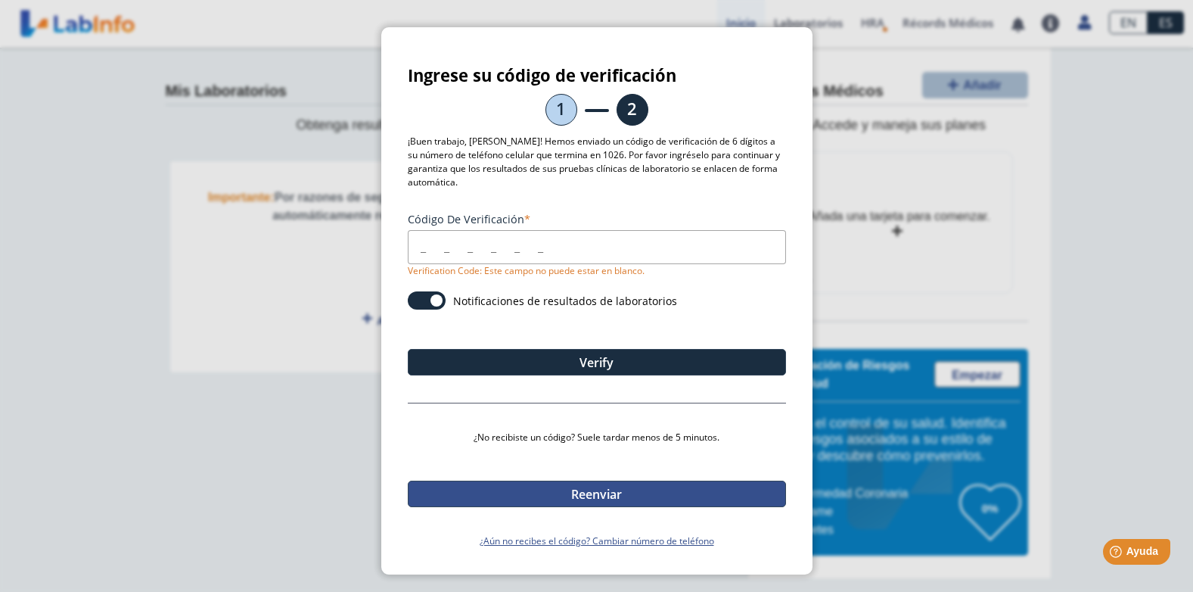
click at [580, 495] on button "Reenviar" at bounding box center [597, 494] width 378 height 26
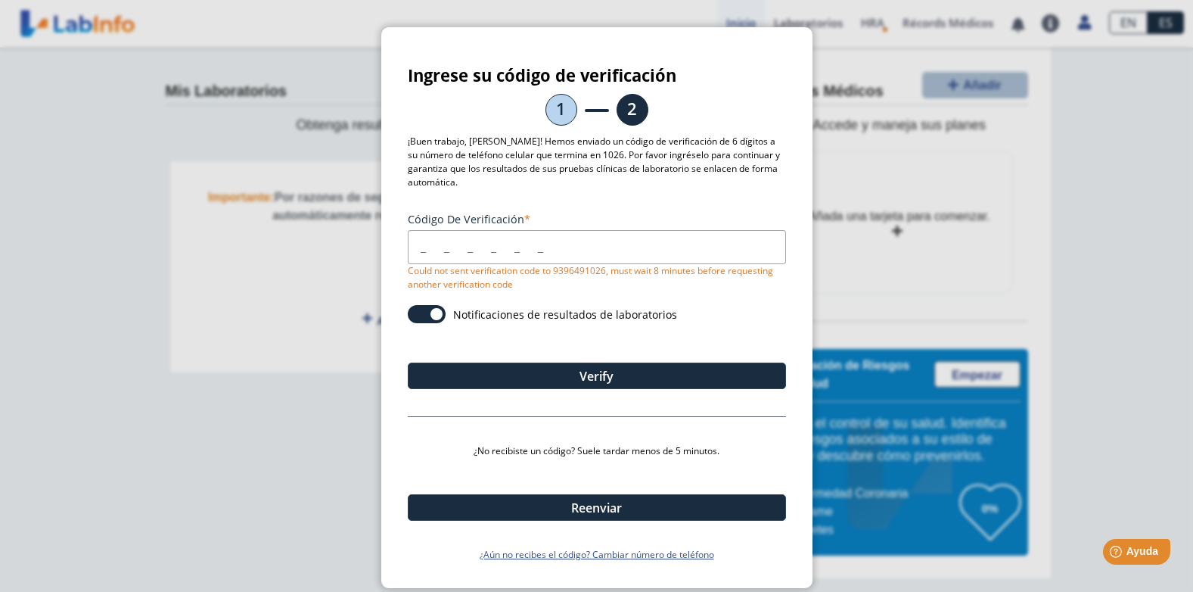
click at [609, 570] on div "Ingrese su código de verificación 1 2 ¡Buen trabajo, Janet! Hemos enviado un có…" at bounding box center [596, 307] width 431 height 561
click at [614, 556] on link "¿Aún no recibes el código? Cambiar número de teléfono" at bounding box center [597, 555] width 378 height 14
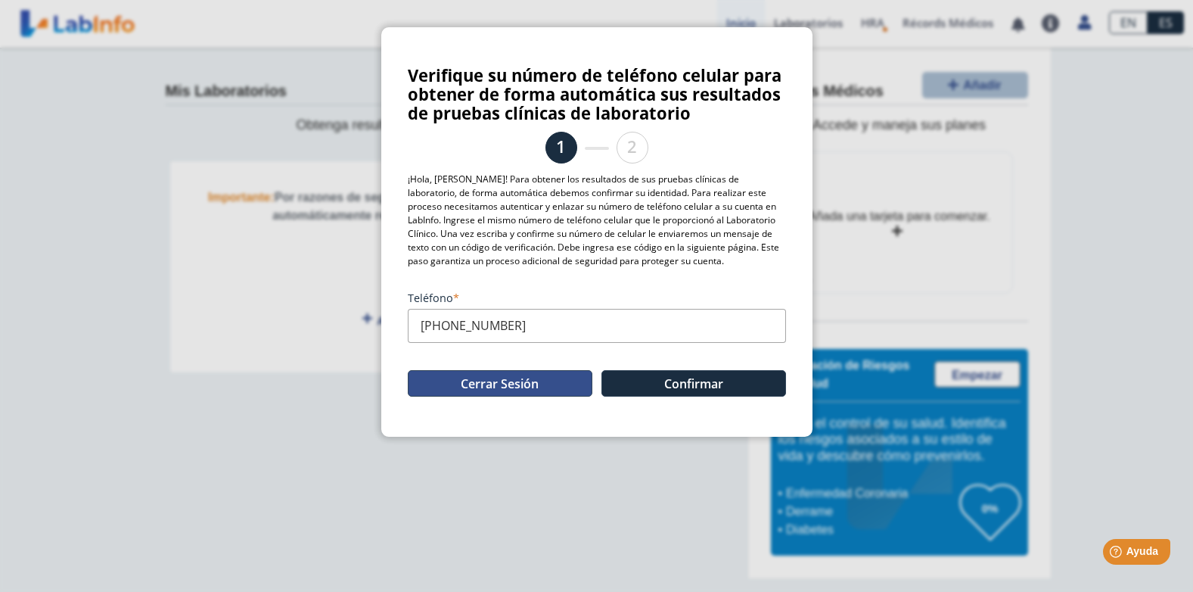
click at [505, 385] on button "Cerrar Sesión" at bounding box center [500, 383] width 185 height 26
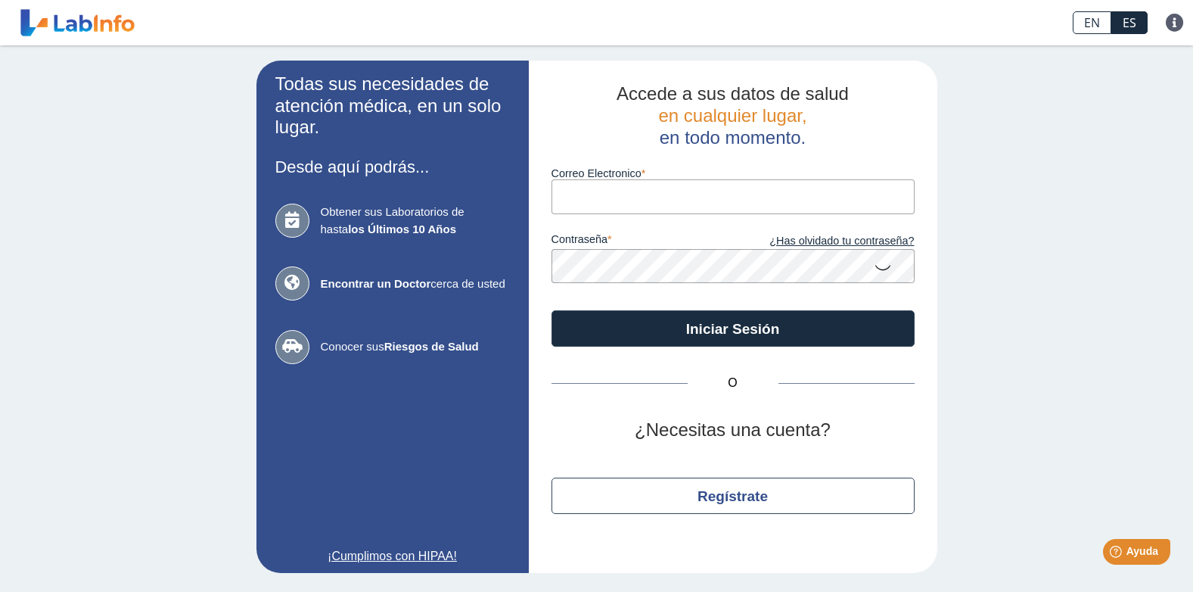
click at [672, 185] on input "Correo Electronico" at bounding box center [733, 196] width 363 height 34
type input "janet.gonzalez0909@gmail.com"
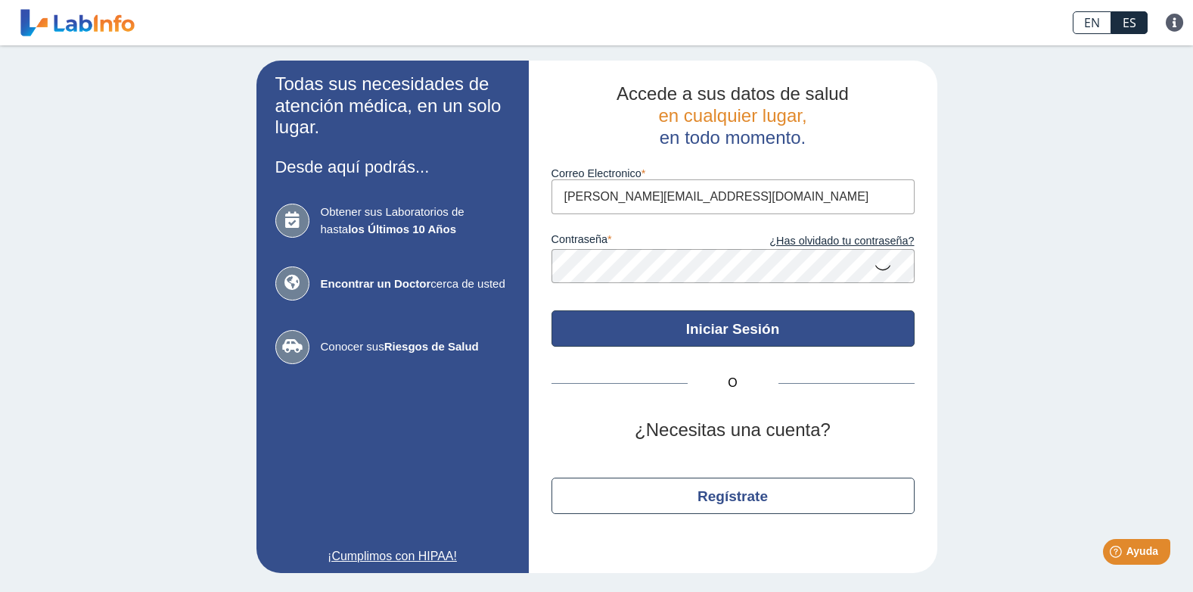
click at [842, 337] on button "Iniciar Sesión" at bounding box center [733, 328] width 363 height 36
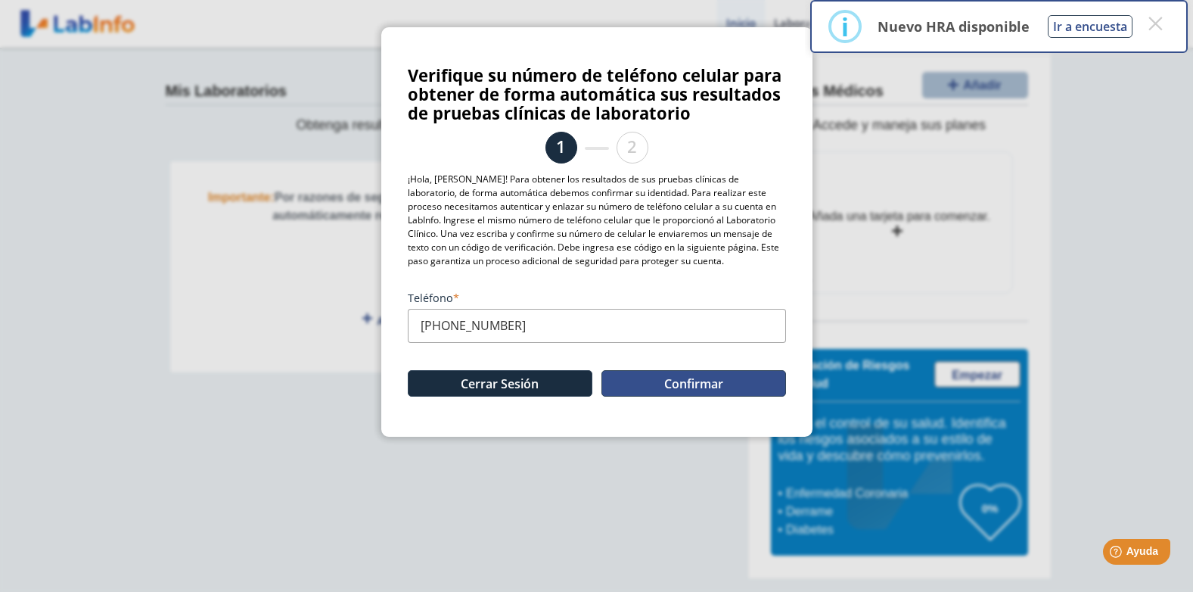
click at [664, 369] on div "Cerrar Sesión Confirmar" at bounding box center [597, 376] width 378 height 67
click at [666, 381] on button "Confirmar" at bounding box center [694, 383] width 185 height 26
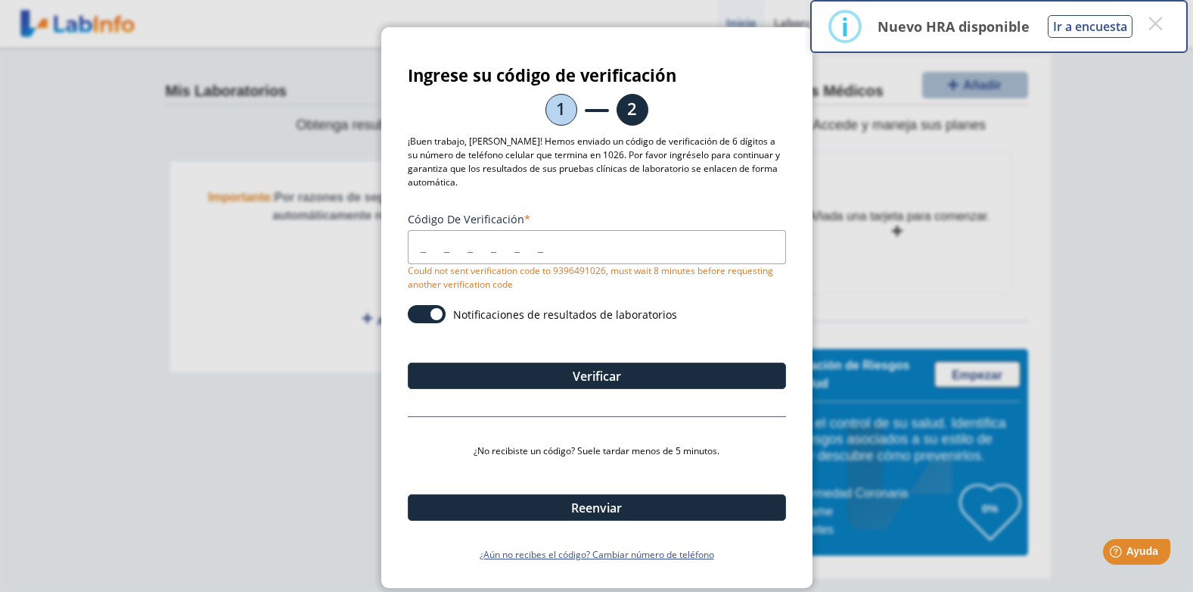
drag, startPoint x: 547, startPoint y: 158, endPoint x: 621, endPoint y: 156, distance: 74.2
click at [621, 156] on p "¡Buen trabajo, Janet! Hemos enviado un código de verificación de 6 dígitos a su…" at bounding box center [597, 162] width 378 height 54
click at [666, 200] on div "Código de verificación Could not sent verification code to 9396491026, must wai…" at bounding box center [597, 379] width 378 height 363
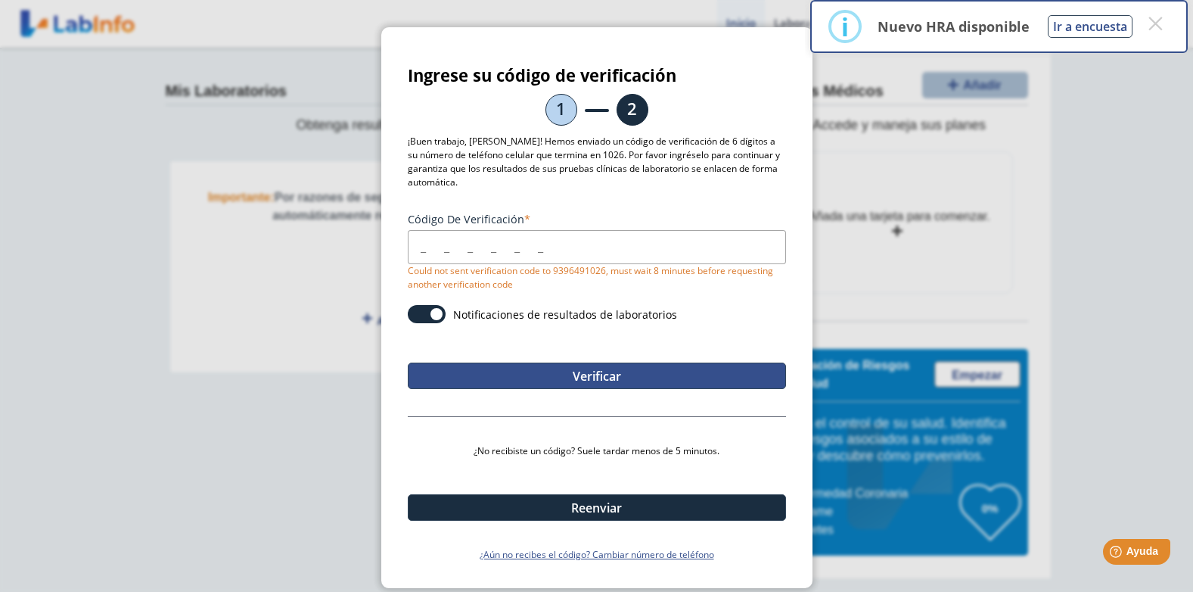
click at [593, 379] on button "Verificar" at bounding box center [597, 376] width 378 height 26
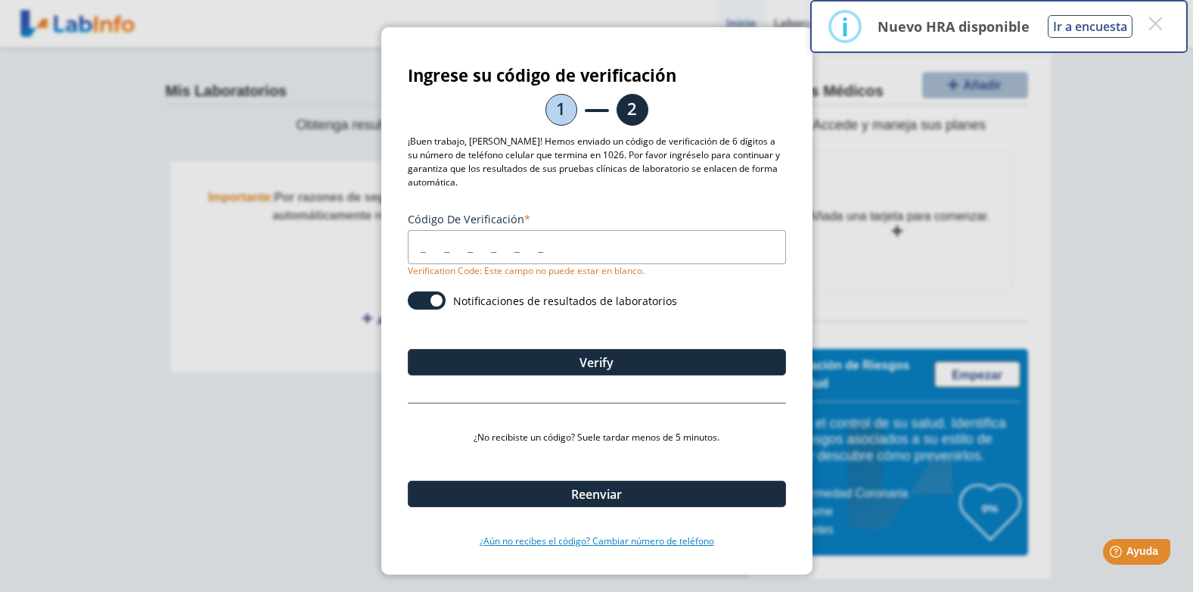
click at [624, 540] on link "¿Aún no recibes el código? Cambiar número de teléfono" at bounding box center [597, 541] width 378 height 14
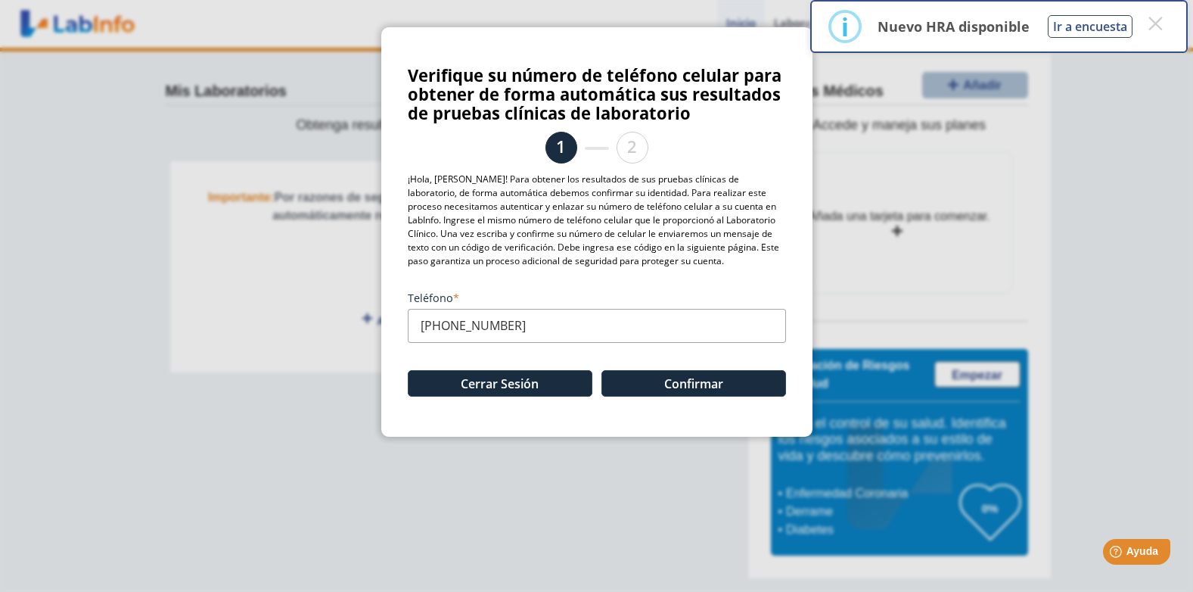
drag, startPoint x: 429, startPoint y: 325, endPoint x: 617, endPoint y: 327, distance: 187.7
click at [617, 327] on input "(939) 649-1026" at bounding box center [597, 326] width 378 height 34
click at [673, 303] on label "Teléfono" at bounding box center [597, 298] width 378 height 14
click at [673, 309] on input "(939) 649-1026" at bounding box center [597, 326] width 378 height 34
click at [628, 326] on input "(939) 649-1026" at bounding box center [597, 326] width 378 height 34
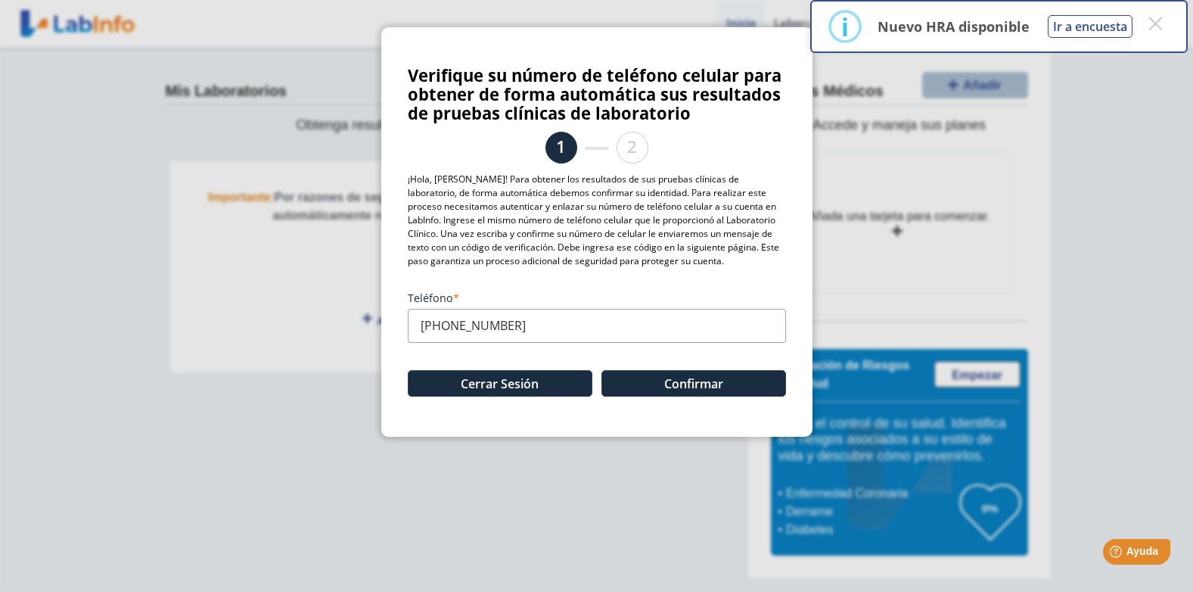
click at [624, 327] on input "(939) 649-1026" at bounding box center [597, 326] width 378 height 34
click at [618, 328] on input "(939) 649-1026" at bounding box center [597, 326] width 378 height 34
drag, startPoint x: 600, startPoint y: 327, endPoint x: 22, endPoint y: 363, distance: 579.3
click at [0, 366] on html "¡Todo al día! No hay notificaciones. Preguntas Frecuentes Política de privacida…" at bounding box center [596, 296] width 1193 height 592
type input "(787) 238-6322"
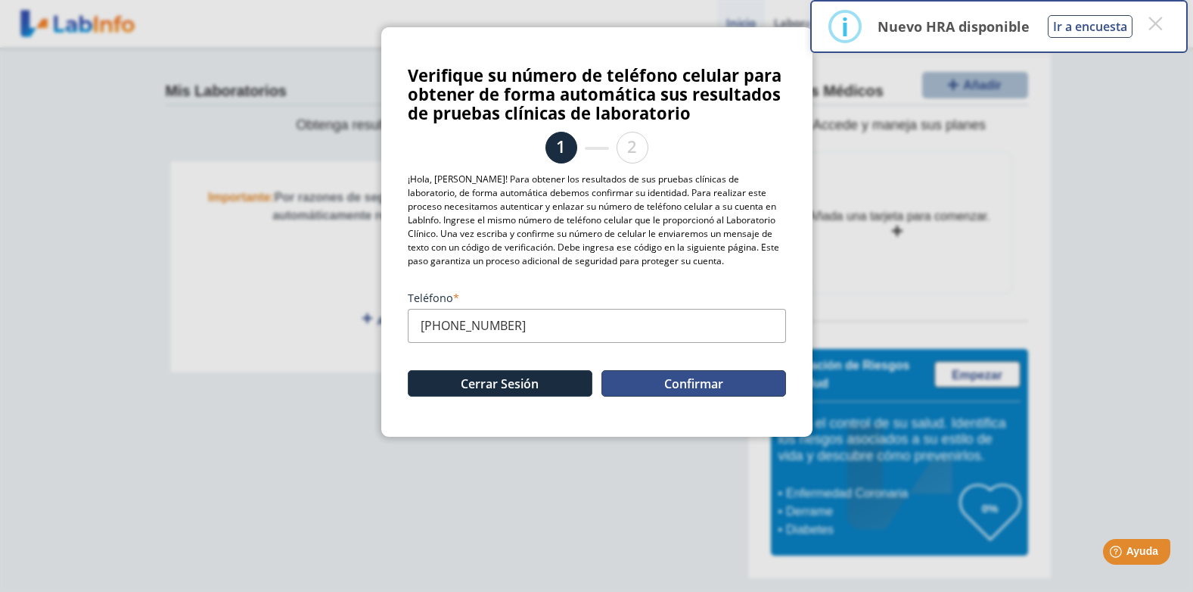
click at [739, 386] on button "Confirmar" at bounding box center [694, 383] width 185 height 26
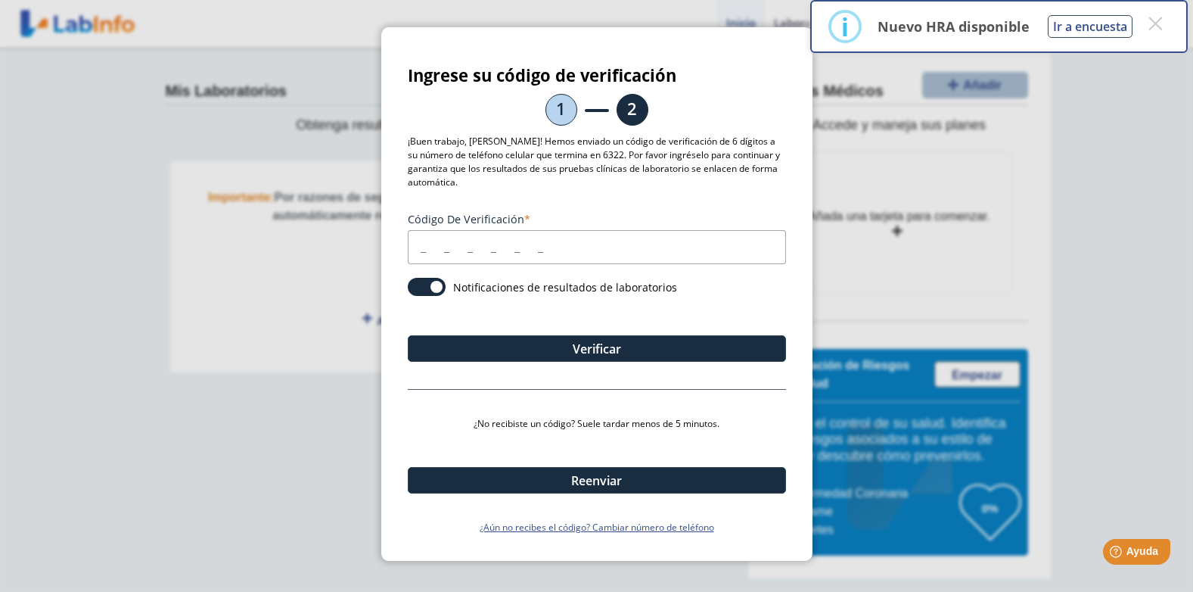
click at [435, 256] on input "Código de verificación" at bounding box center [597, 247] width 378 height 34
click at [668, 530] on link "¿Aún no recibes el código? Cambiar número de teléfono" at bounding box center [597, 528] width 378 height 14
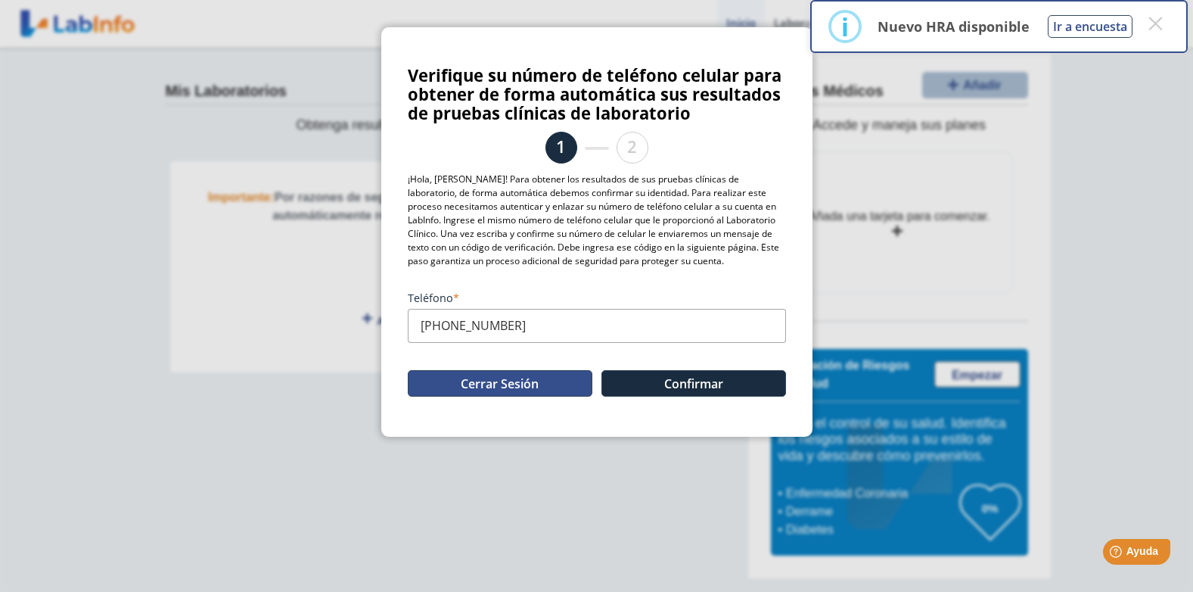
click at [551, 393] on button "Cerrar Sesión" at bounding box center [500, 383] width 185 height 26
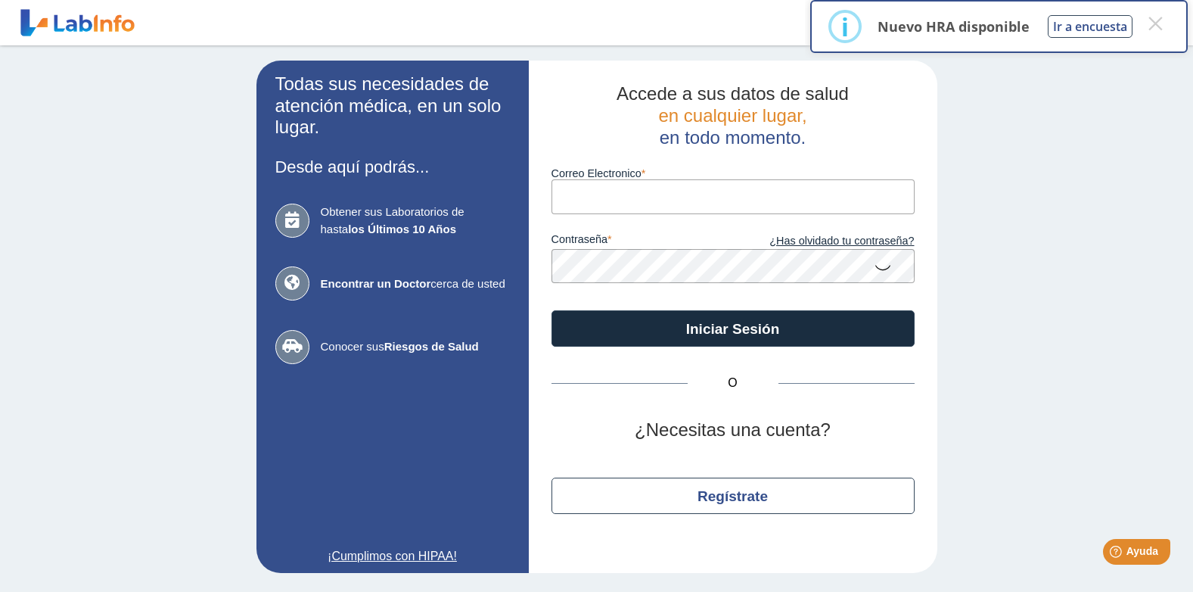
click at [633, 217] on div "contraseña ¿Has olvidado tu contraseña?" at bounding box center [733, 249] width 363 height 70
click at [635, 213] on input "Correo Electronico" at bounding box center [733, 196] width 363 height 34
click at [733, 200] on input "EliuPerez.omme@gmail.com" at bounding box center [733, 196] width 363 height 34
drag, startPoint x: 652, startPoint y: 202, endPoint x: 523, endPoint y: 204, distance: 128.7
click at [523, 204] on app-login "Todas sus necesidades de atención médica, en un solo lugar. Desde aquí podrás..…" at bounding box center [597, 317] width 681 height 512
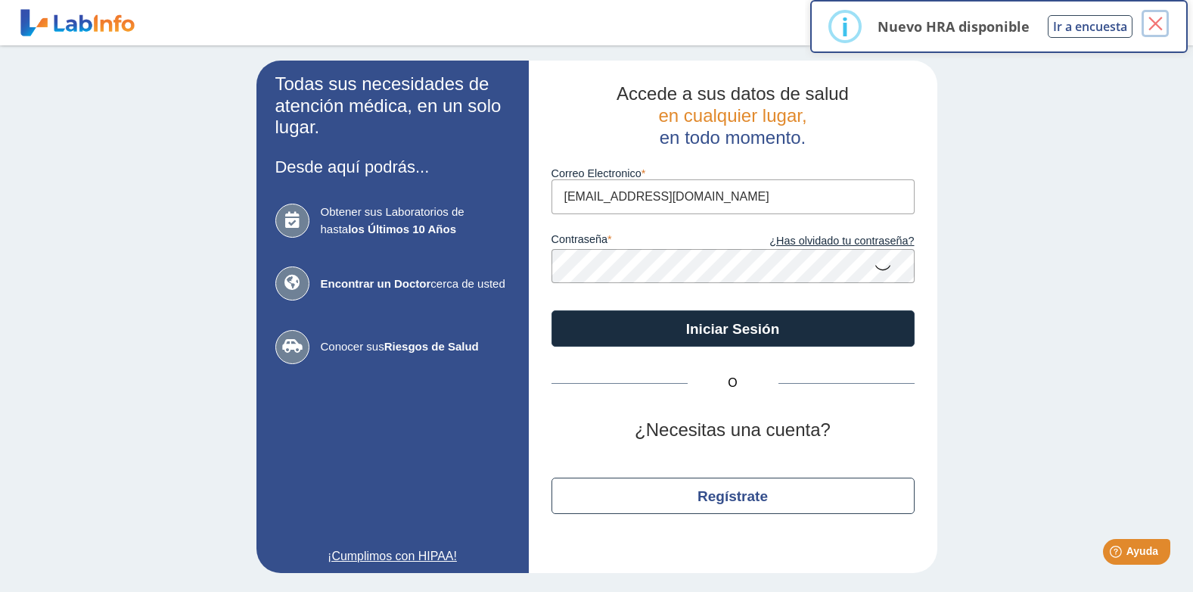
click at [1160, 31] on button "×" at bounding box center [1155, 23] width 27 height 27
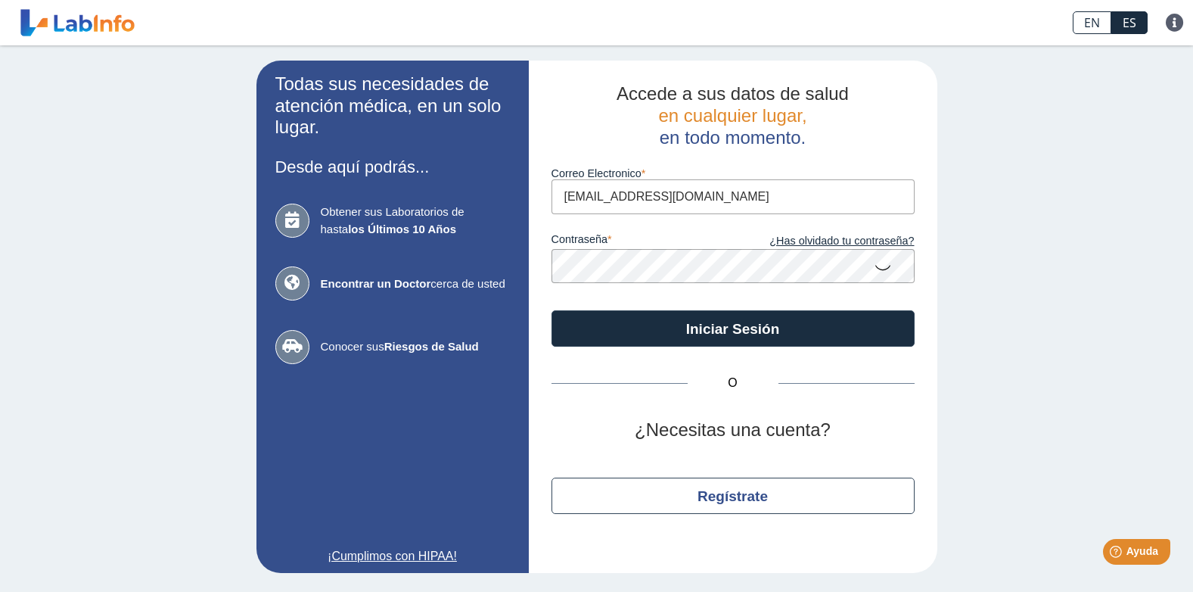
click at [640, 201] on input "perezresquiue1@gmail.com" at bounding box center [733, 196] width 363 height 34
type input "perezrescue1@gmail.com"
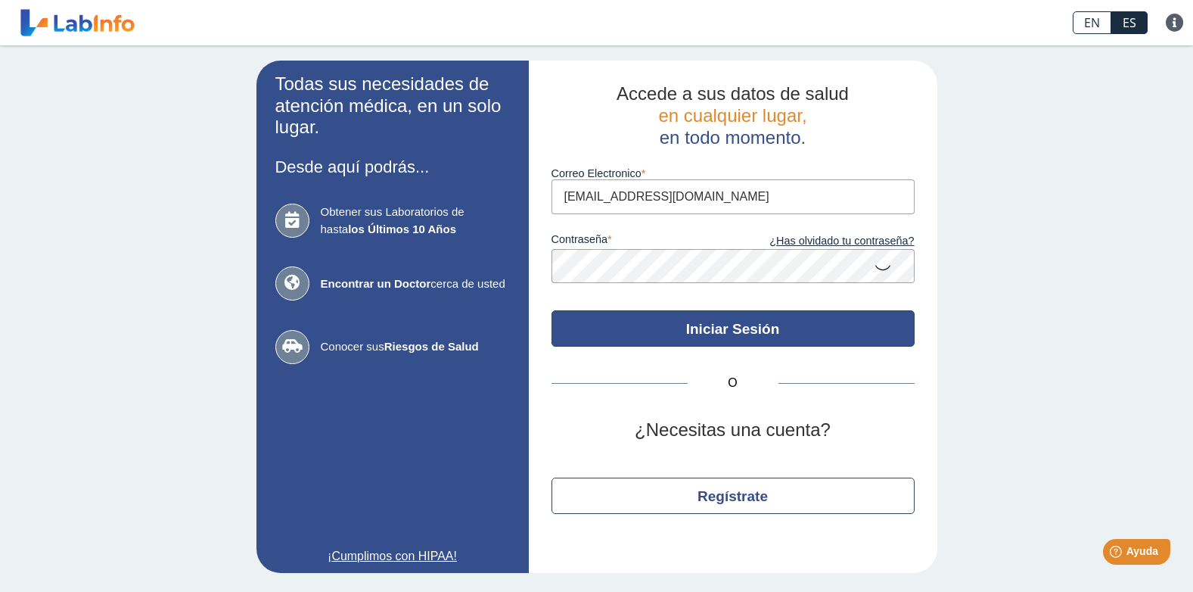
click at [696, 328] on button "Iniciar Sesión" at bounding box center [733, 328] width 363 height 36
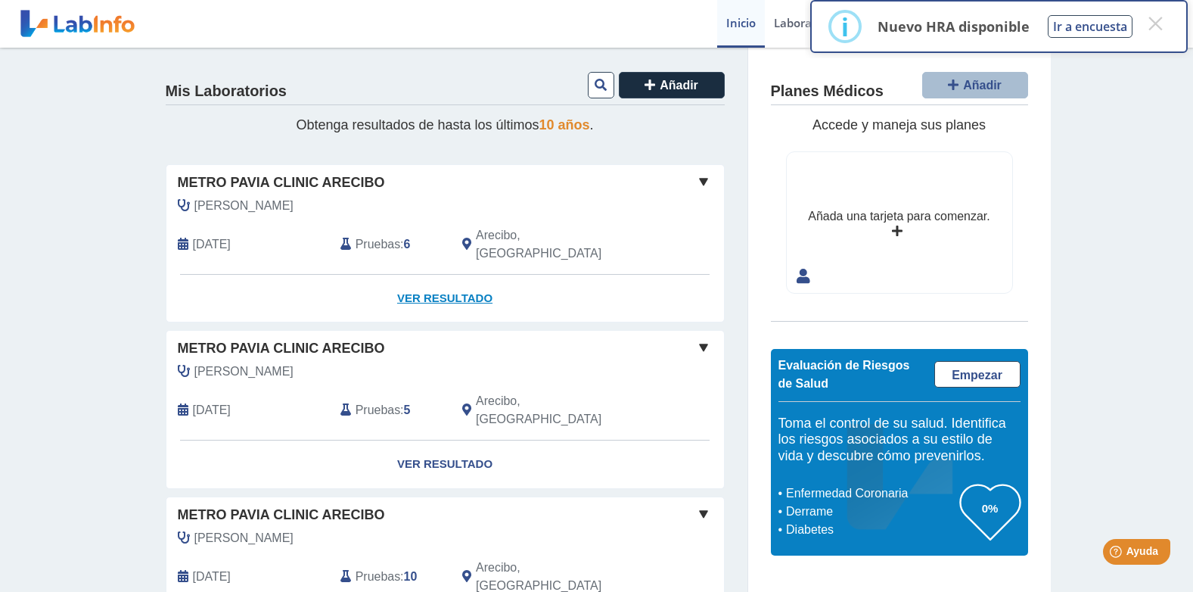
click at [456, 275] on link "Ver Resultado" at bounding box center [445, 299] width 558 height 48
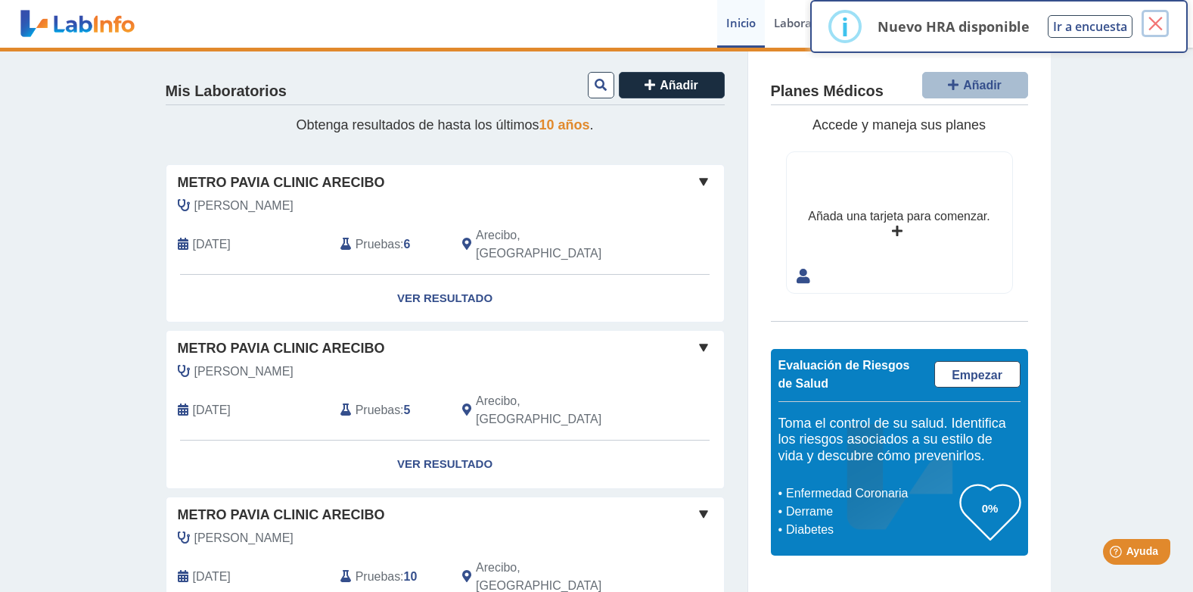
click at [1156, 33] on button "×" at bounding box center [1155, 23] width 27 height 27
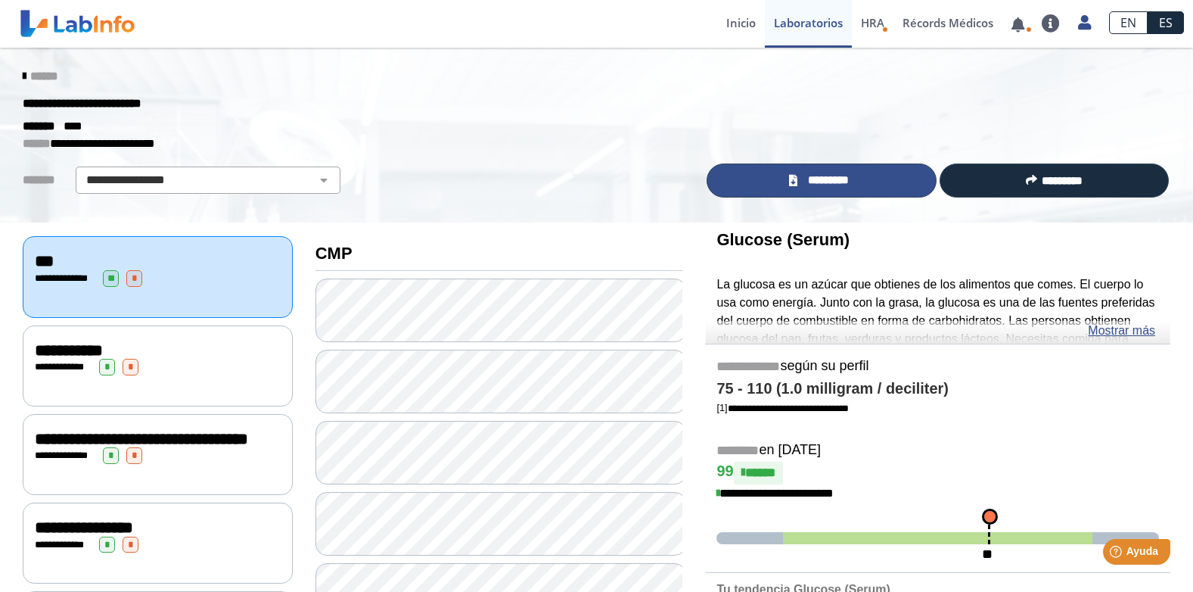
click at [835, 188] on span "*********" at bounding box center [828, 180] width 52 height 17
